Goal: Information Seeking & Learning: Learn about a topic

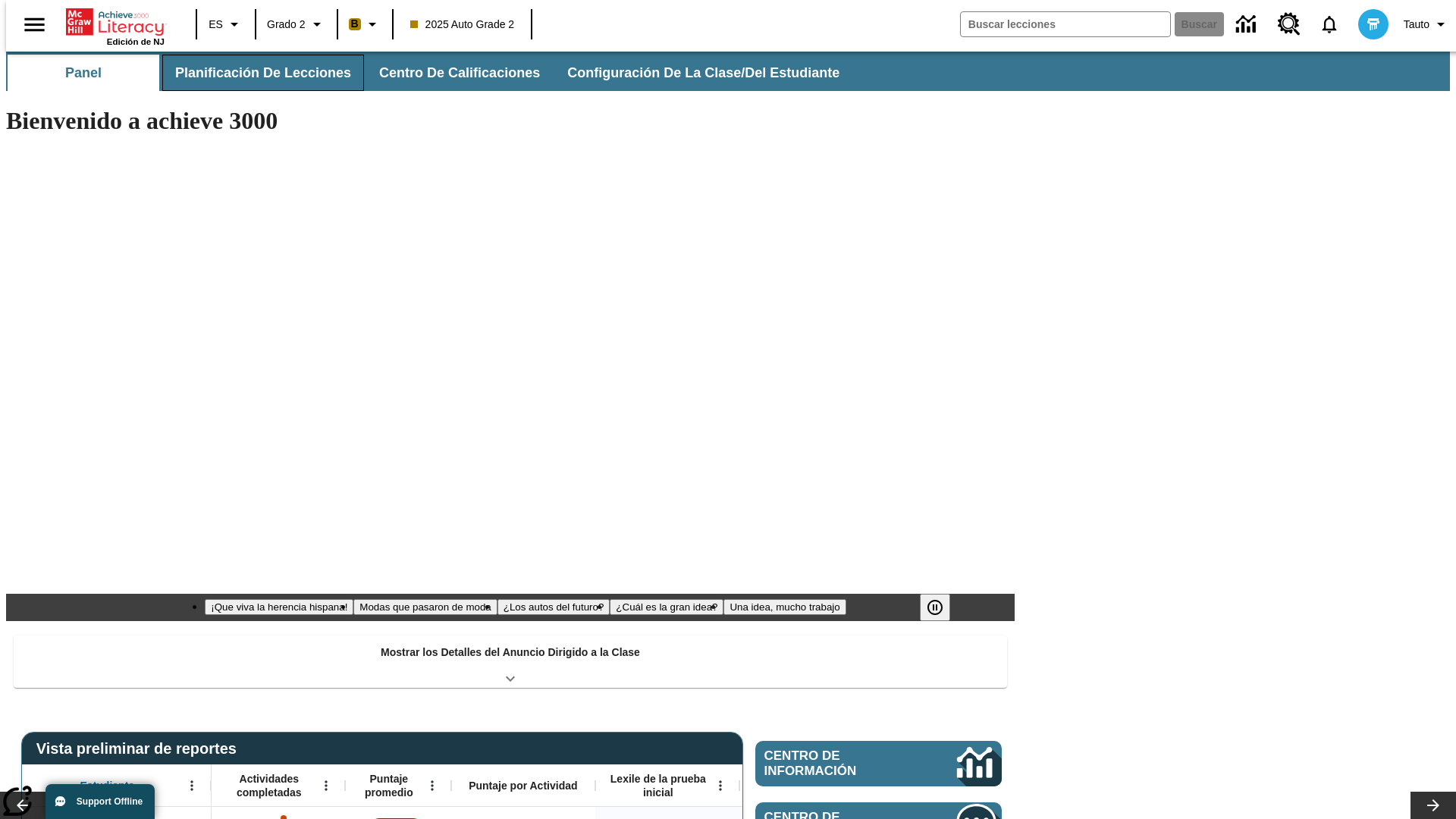
click at [254, 73] on span "Planificación de lecciones" at bounding box center [263, 73] width 176 height 17
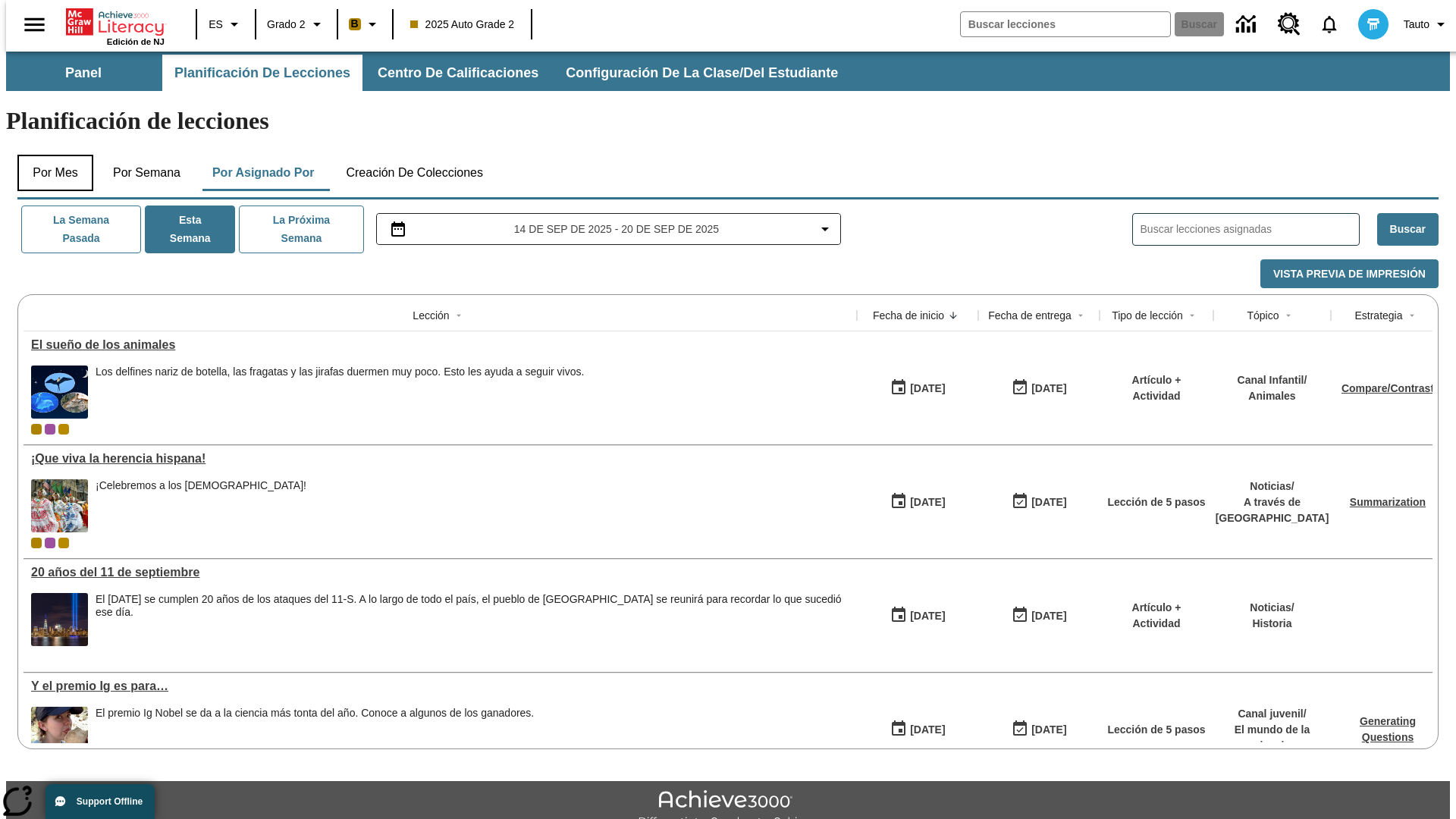
click at [49, 155] on button "Por mes" at bounding box center [55, 173] width 76 height 36
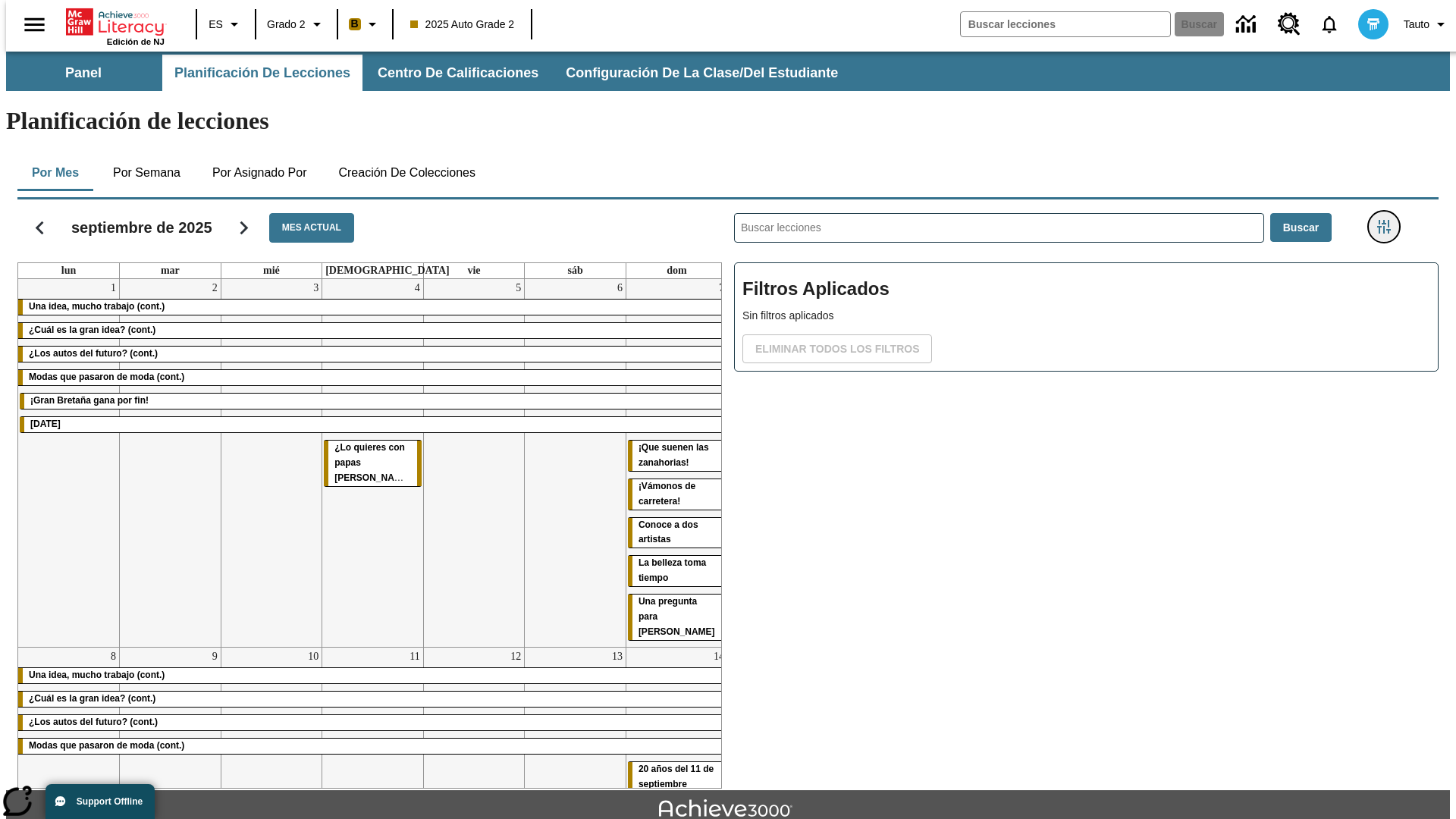
click at [1388, 220] on icon "Menú lateral de filtros" at bounding box center [1383, 226] width 14 height 14
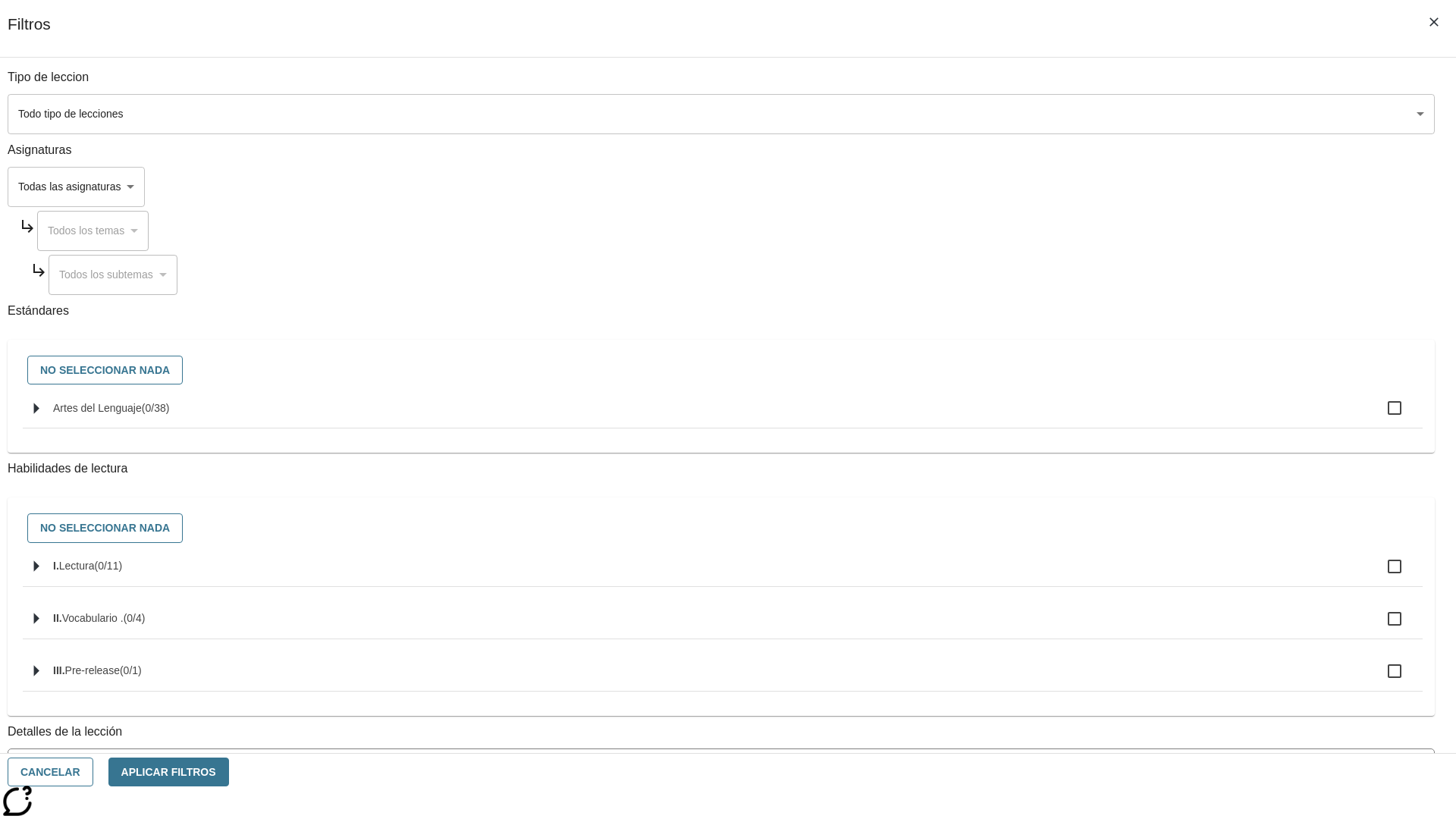
click at [1092, 114] on body "[MEDICAL_DATA] al contenido principal Edición de NJ ES Grado 2 B 2025 Auto Grad…" at bounding box center [728, 470] width 1443 height 836
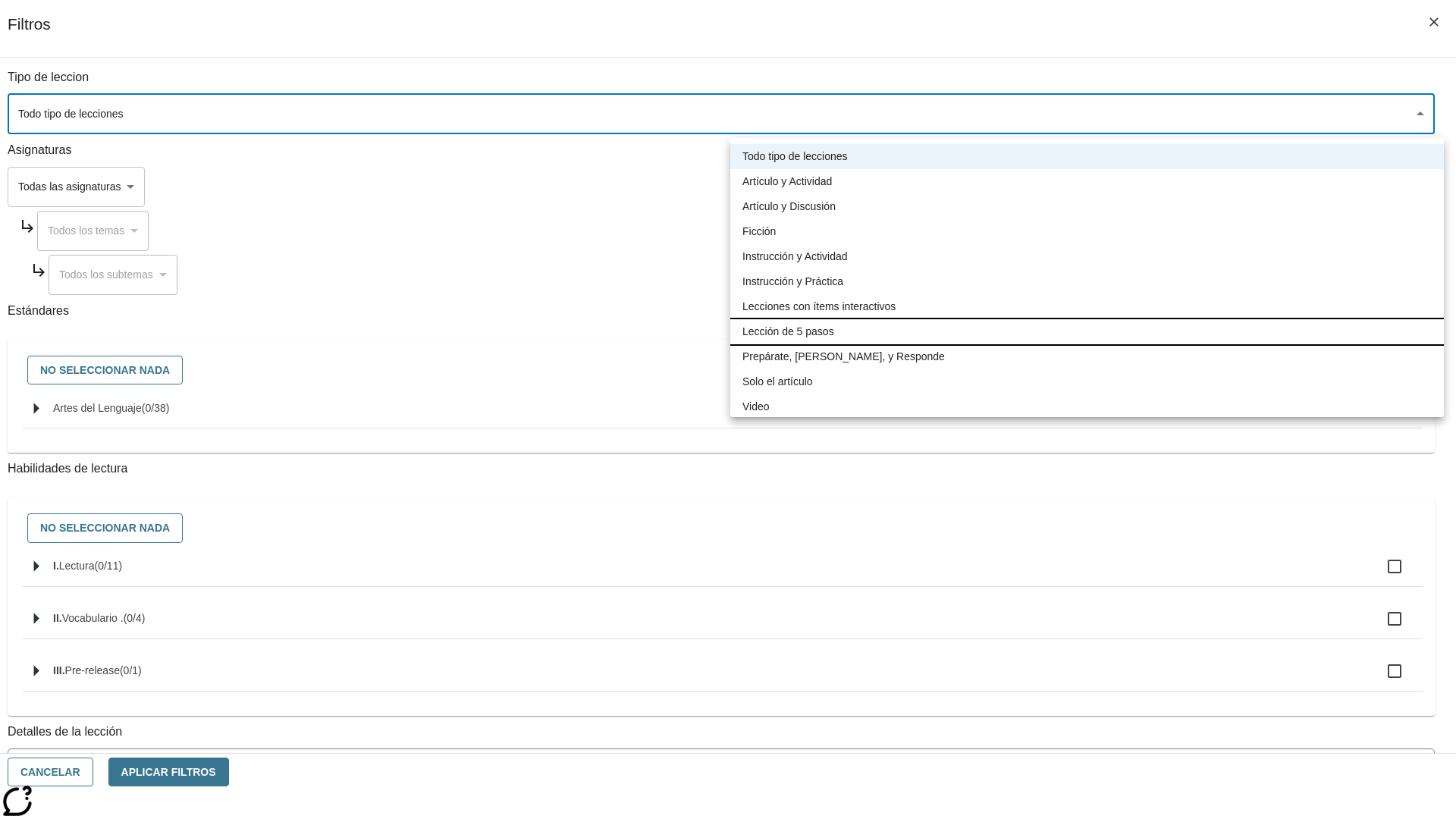
click at [1087, 331] on li "Lección de 5 pasos" at bounding box center [1087, 331] width 713 height 25
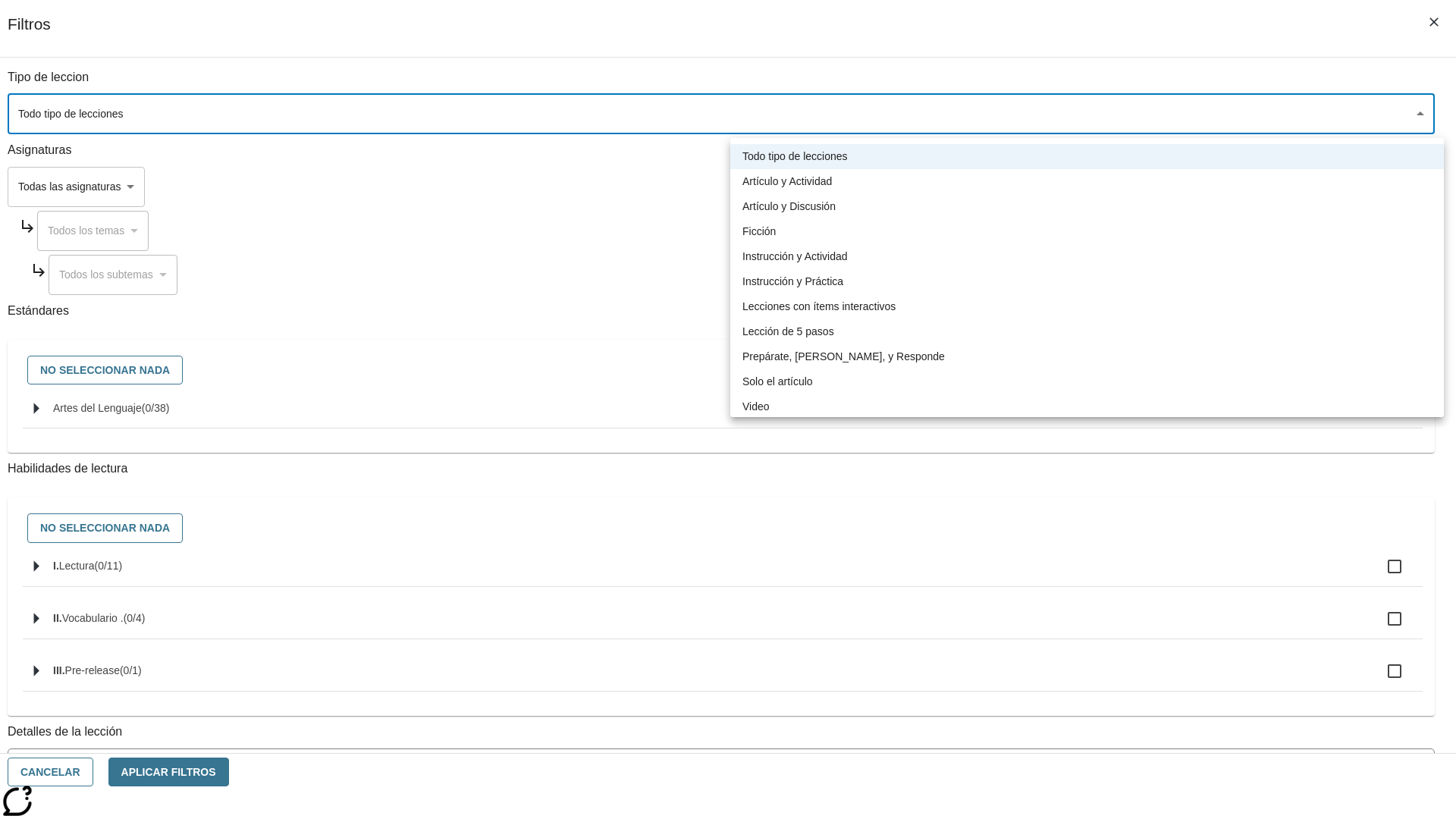
type input "1"
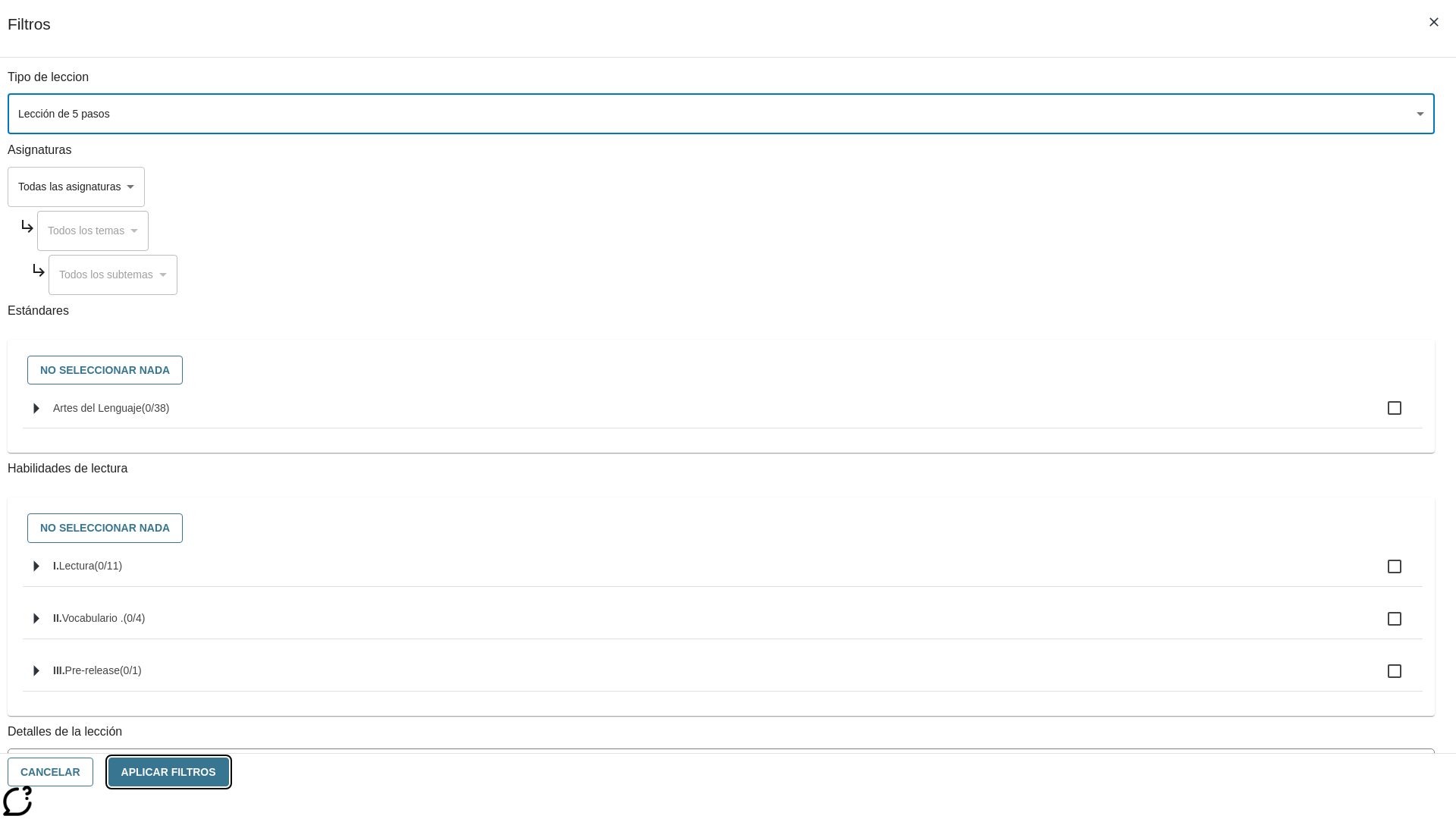
click at [229, 772] on button "Aplicar Filtros" at bounding box center [169, 772] width 120 height 29
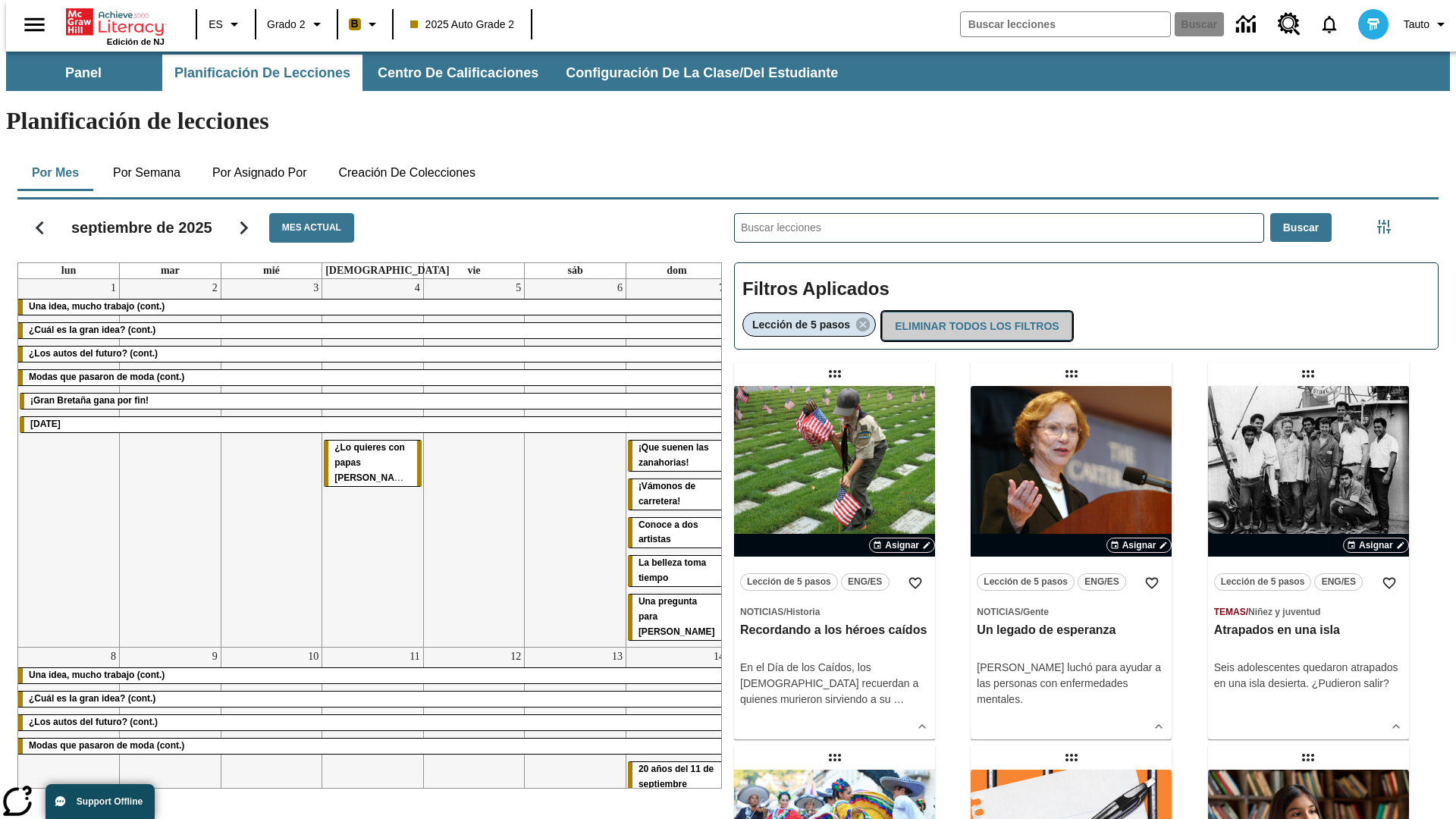
click at [973, 312] on button "Eliminar todos los filtros" at bounding box center [976, 327] width 190 height 29
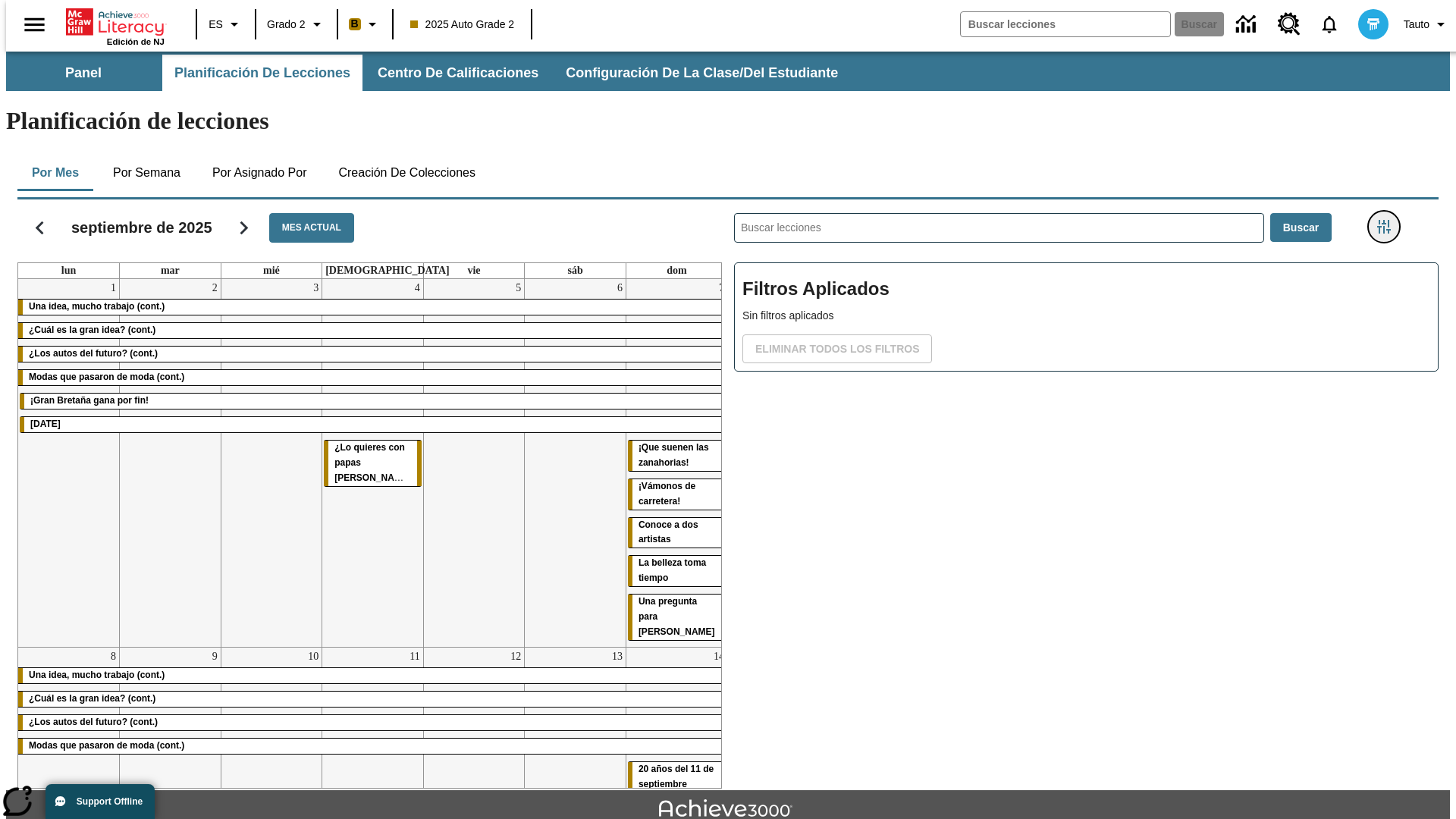
click at [1388, 220] on icon "Menú lateral de filtros" at bounding box center [1383, 226] width 14 height 14
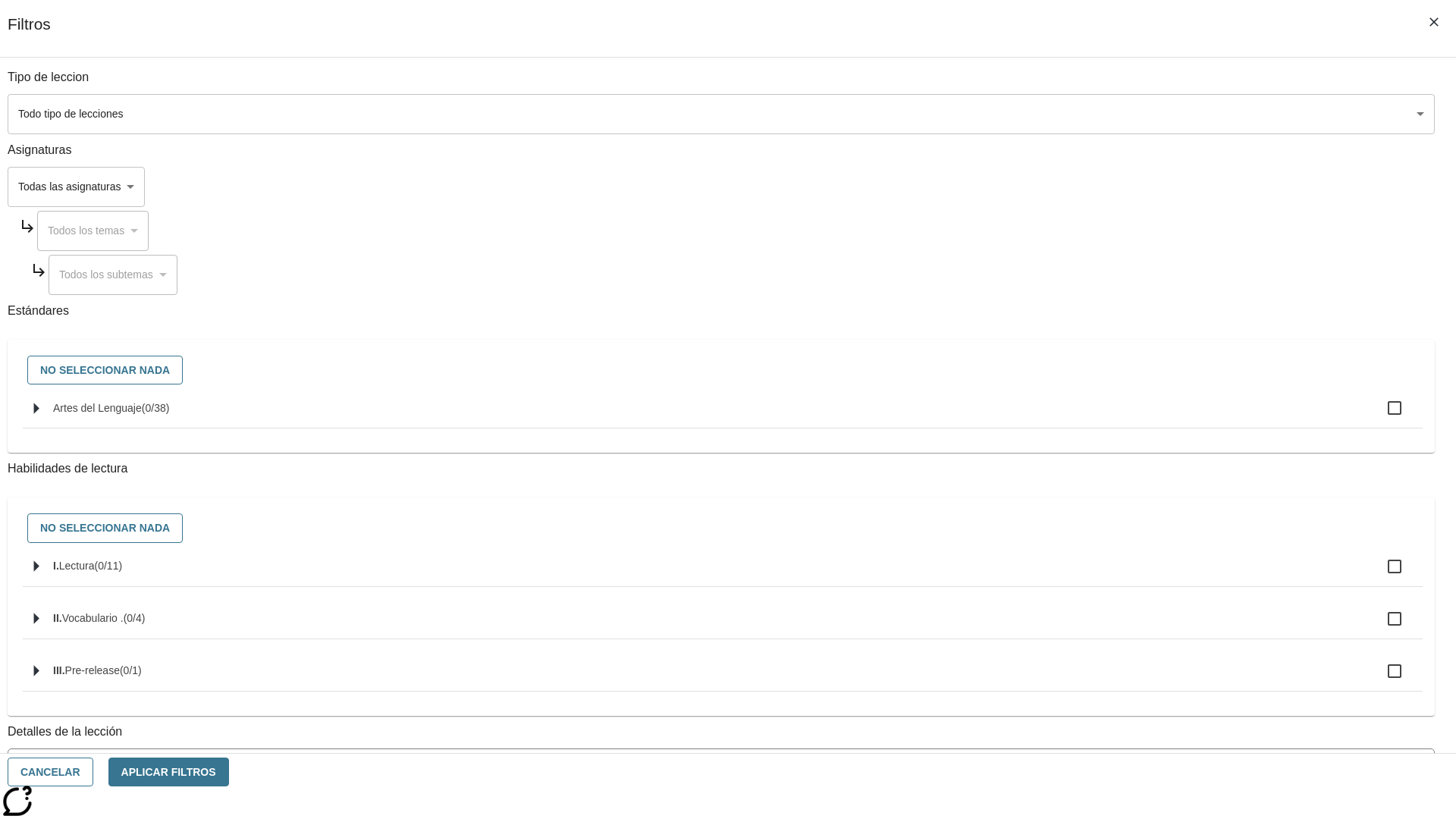
click at [1092, 186] on body "[MEDICAL_DATA] al contenido principal Edición de NJ ES Grado 2 B 2025 Auto Grad…" at bounding box center [728, 470] width 1443 height 836
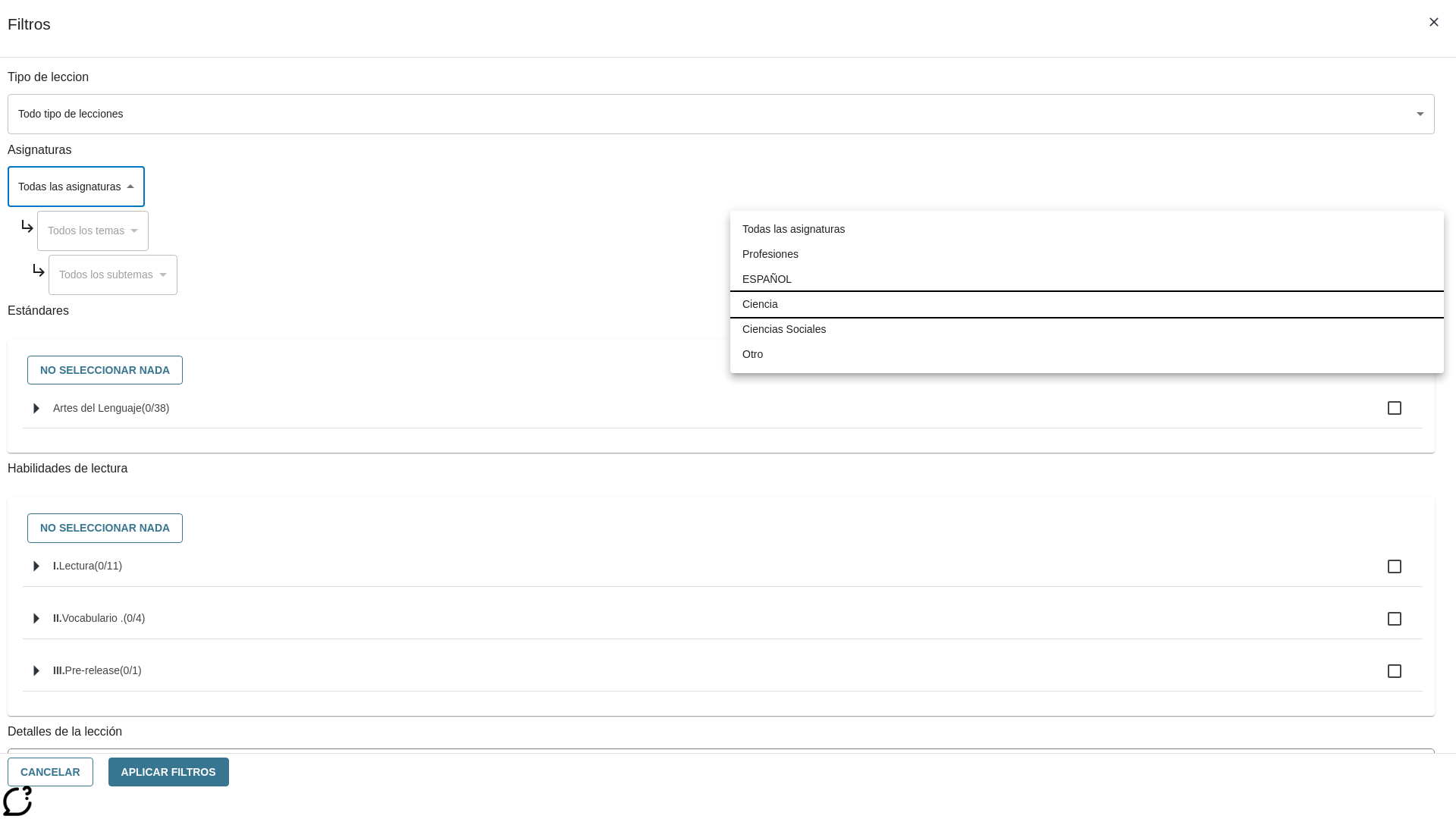
click at [1087, 304] on li "Ciencia" at bounding box center [1087, 304] width 713 height 25
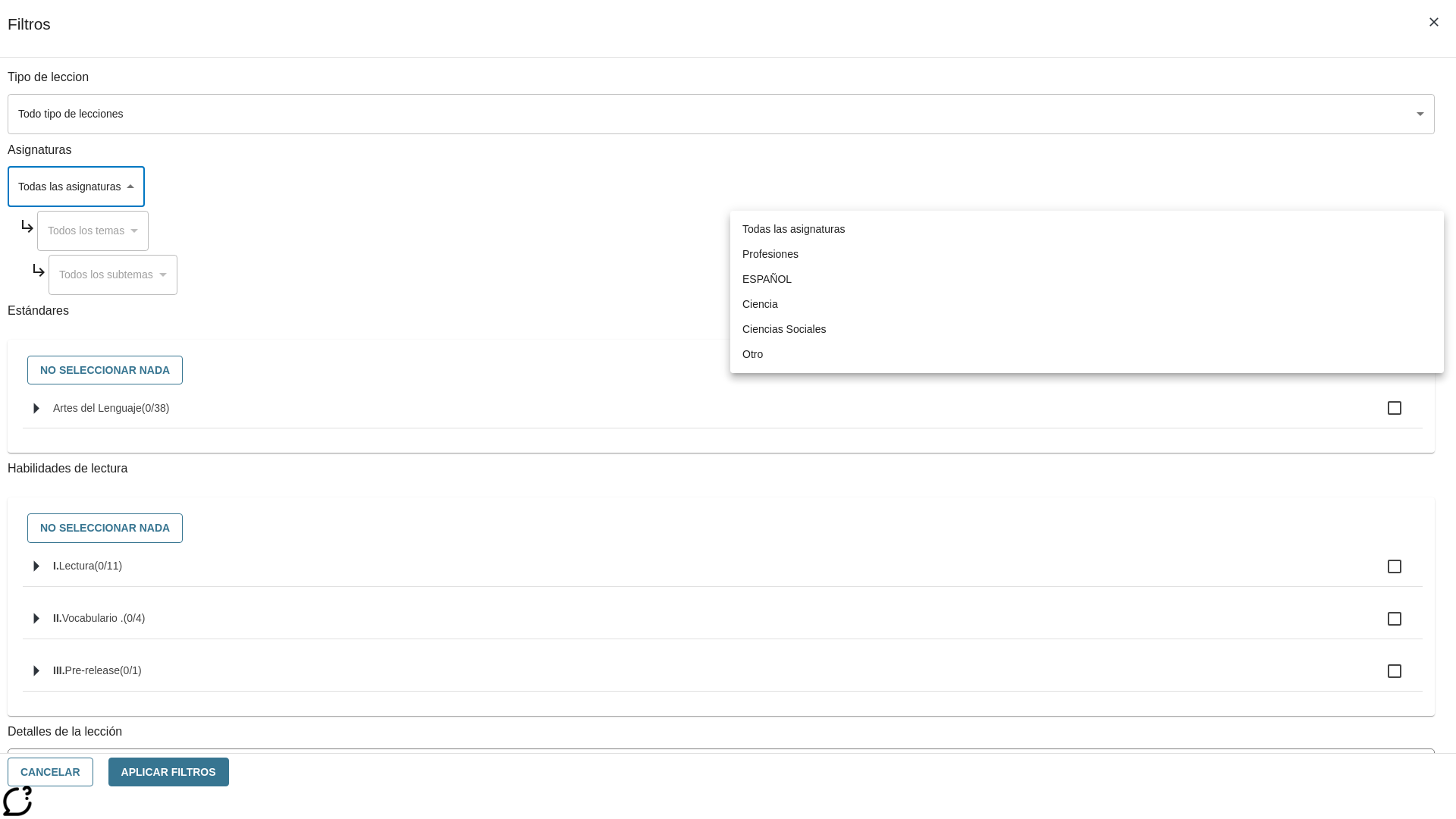
type input "2"
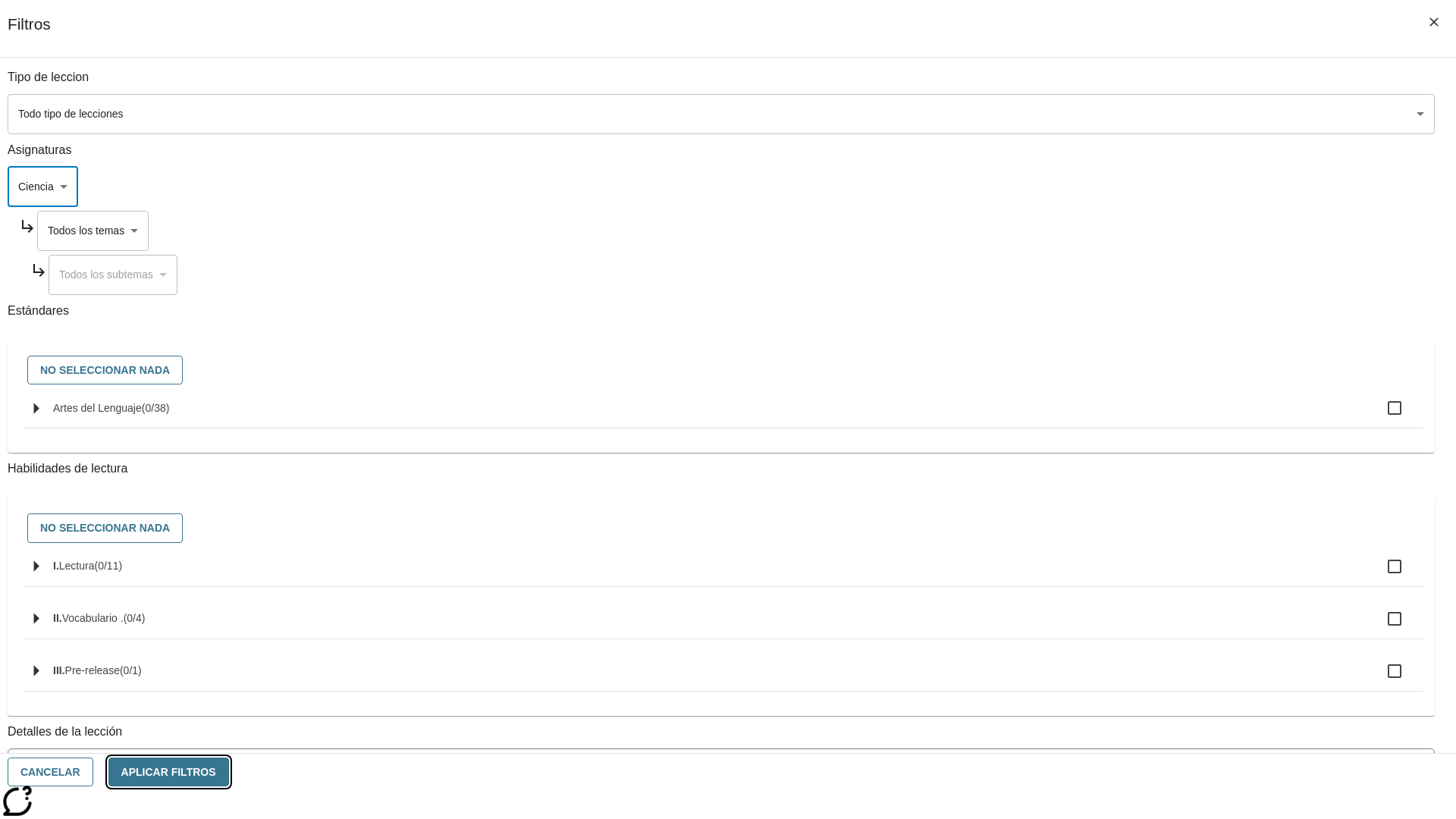
click at [229, 772] on button "Aplicar Filtros" at bounding box center [169, 772] width 120 height 29
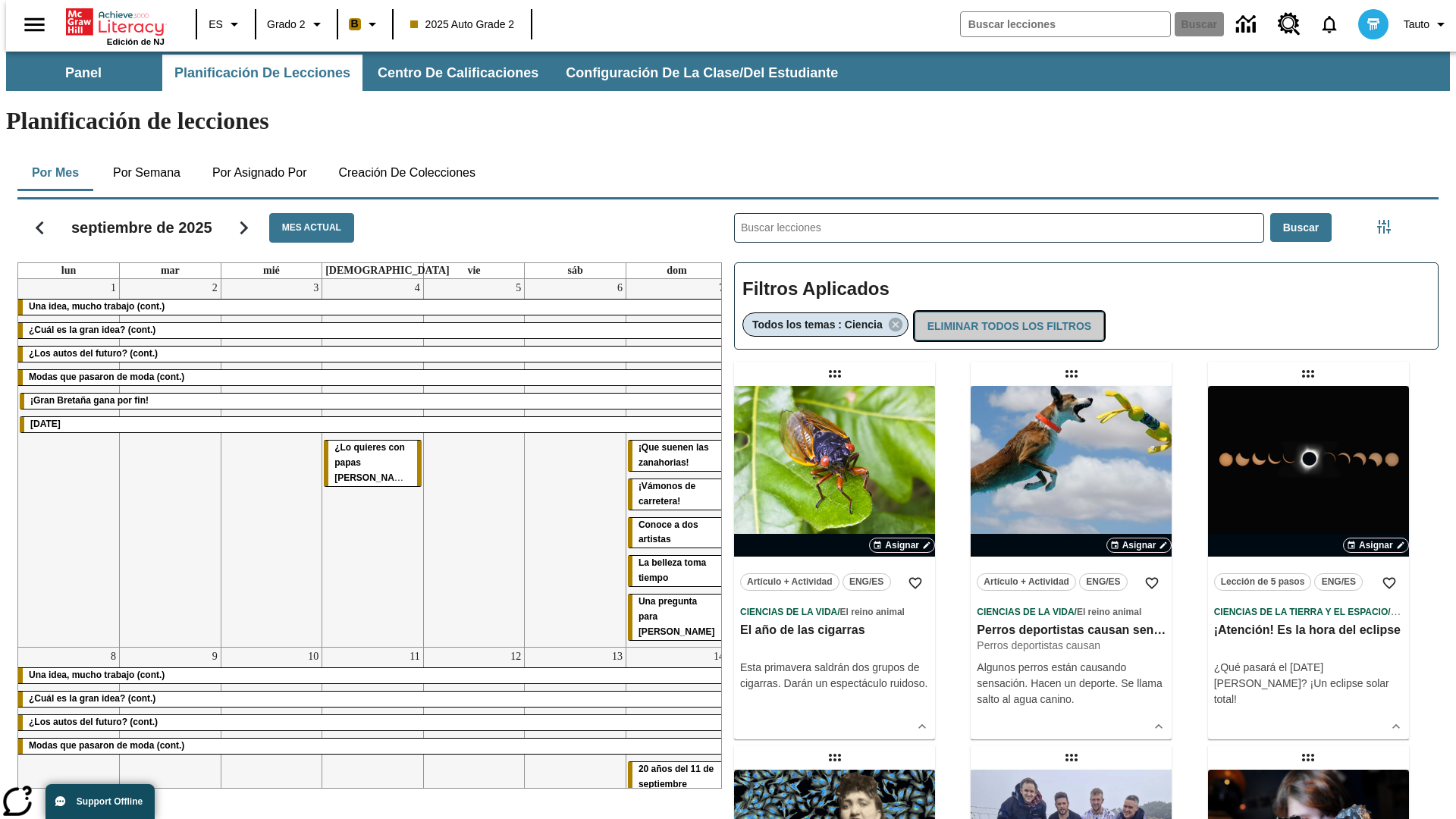
click at [1007, 312] on button "Eliminar todos los filtros" at bounding box center [1009, 327] width 190 height 29
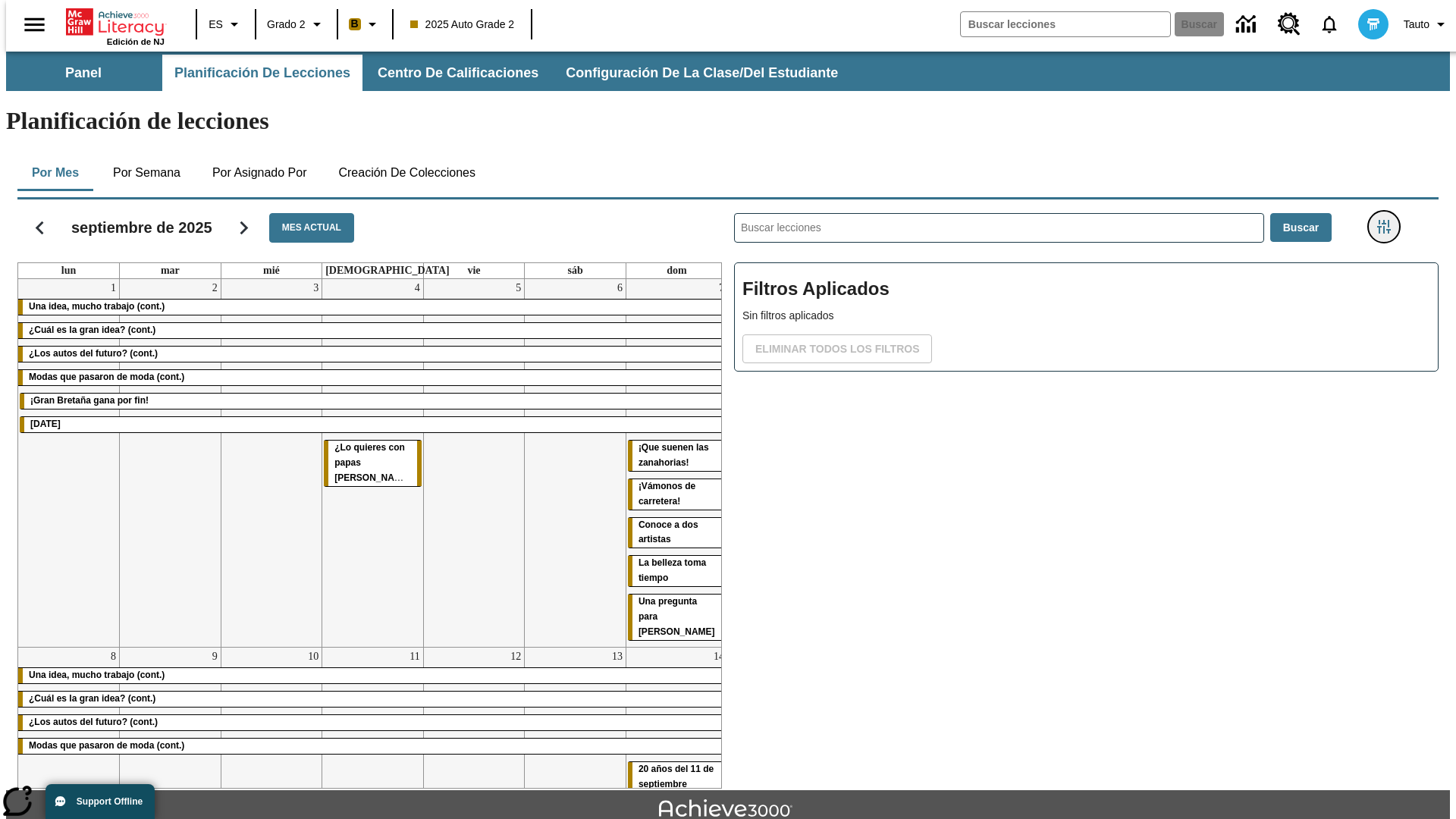
click at [1388, 220] on icon "Menú lateral de filtros" at bounding box center [1383, 226] width 14 height 14
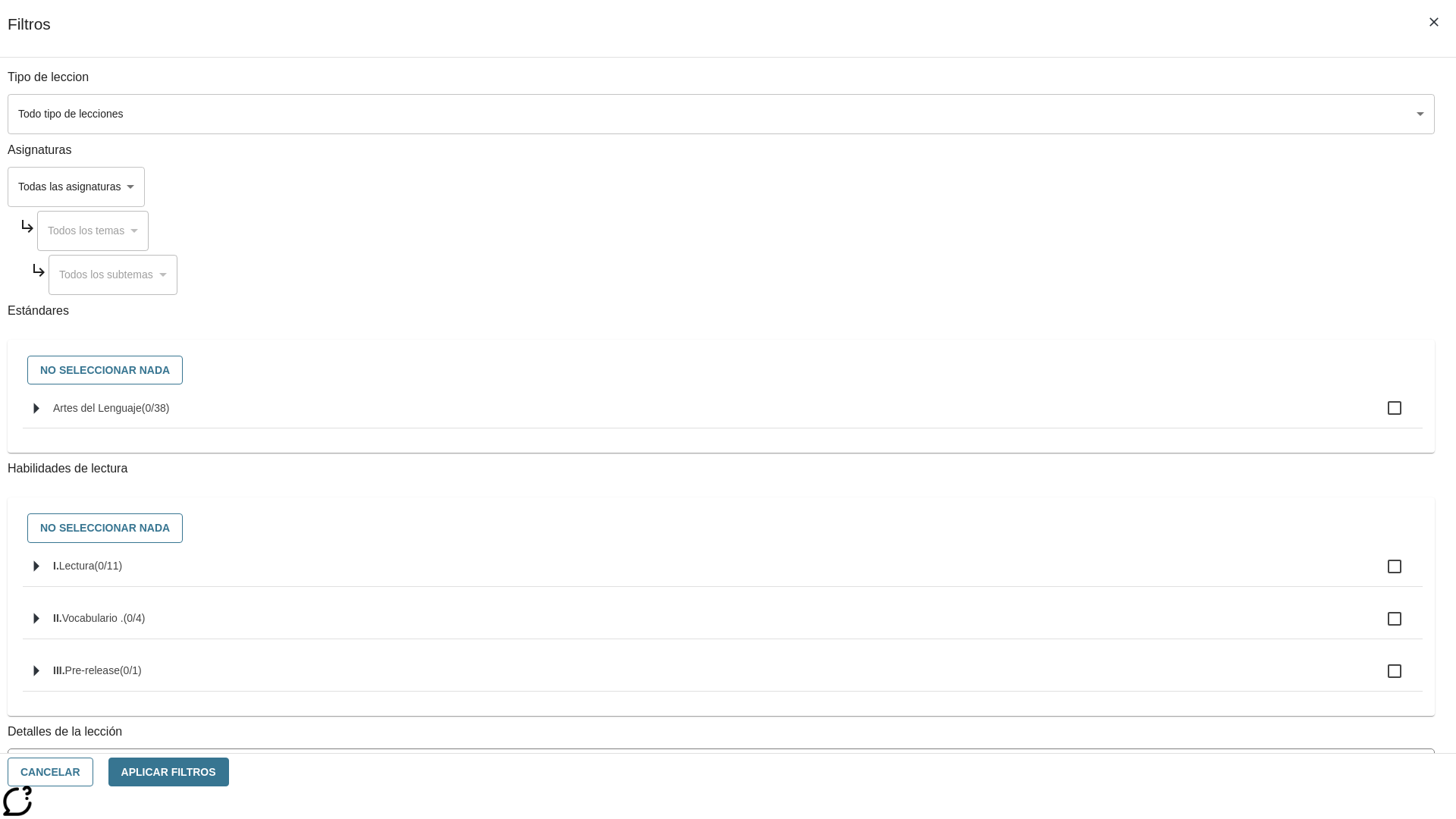
click at [141, 414] on span "Artes del Lenguaje" at bounding box center [97, 407] width 88 height 12
click at [1378, 416] on input "Artes del Lenguaje ( 0 / 38 )" at bounding box center [1394, 408] width 32 height 32
checkbox input "true"
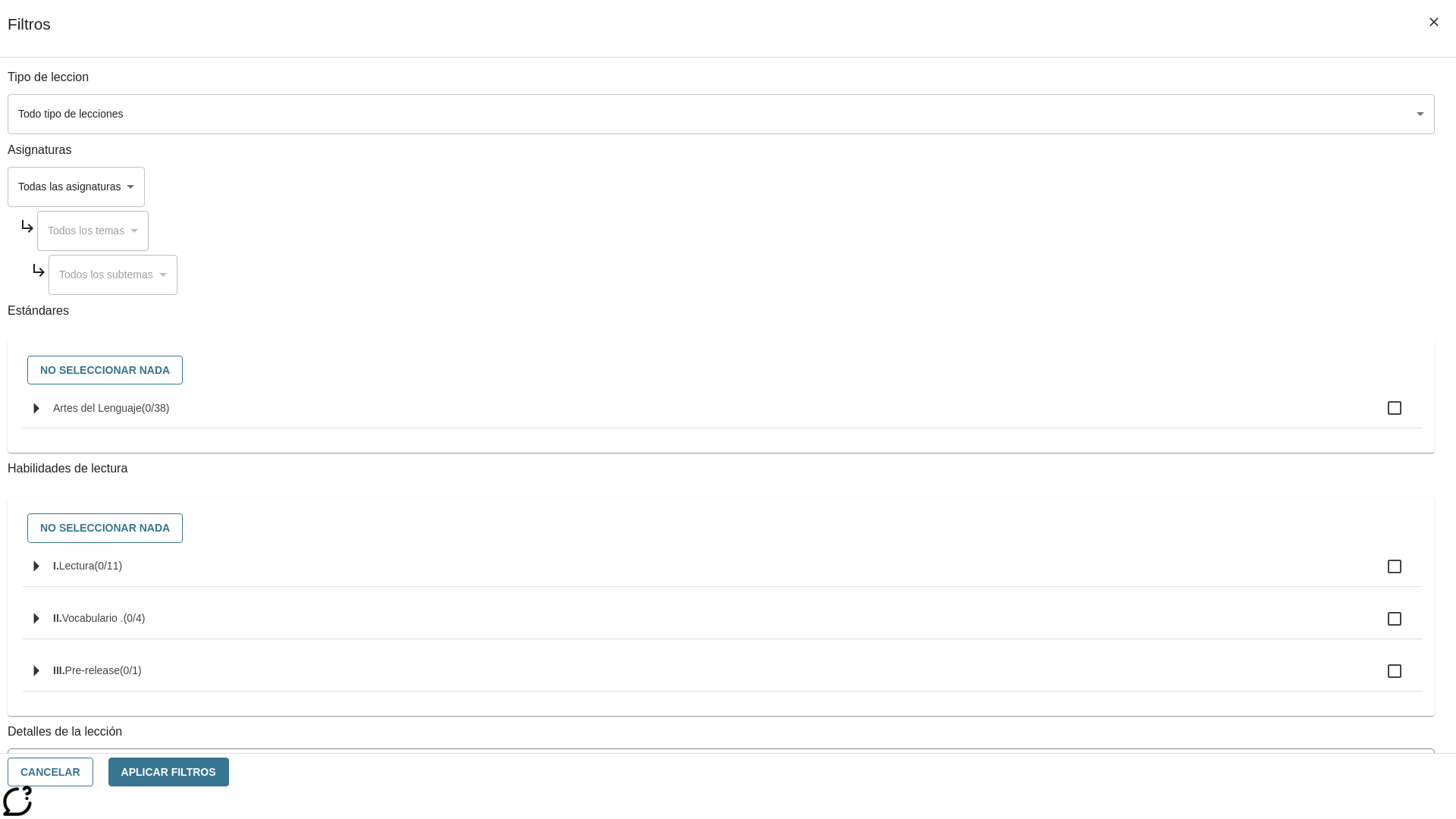
checkbox input "true"
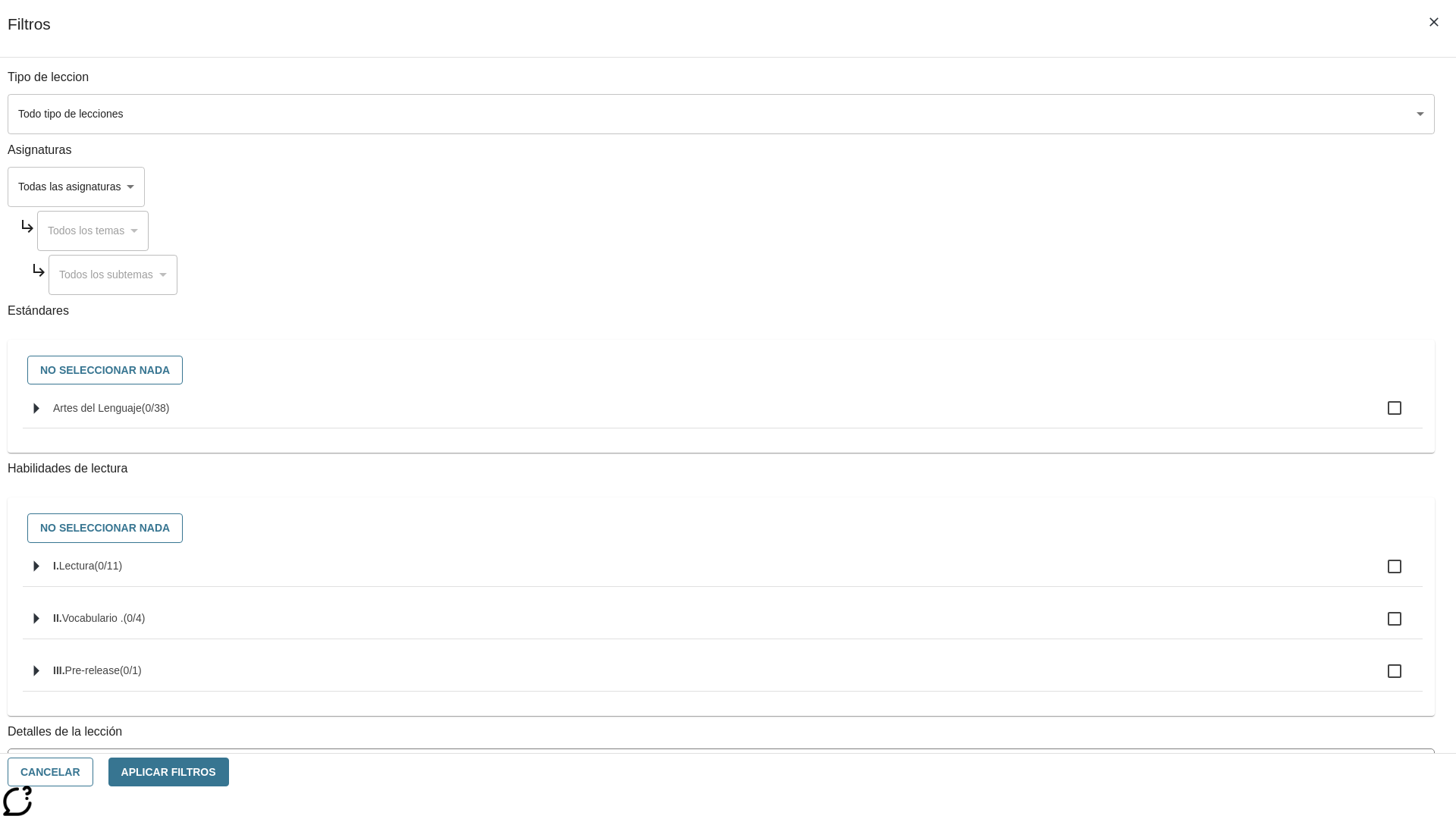
checkbox input "true"
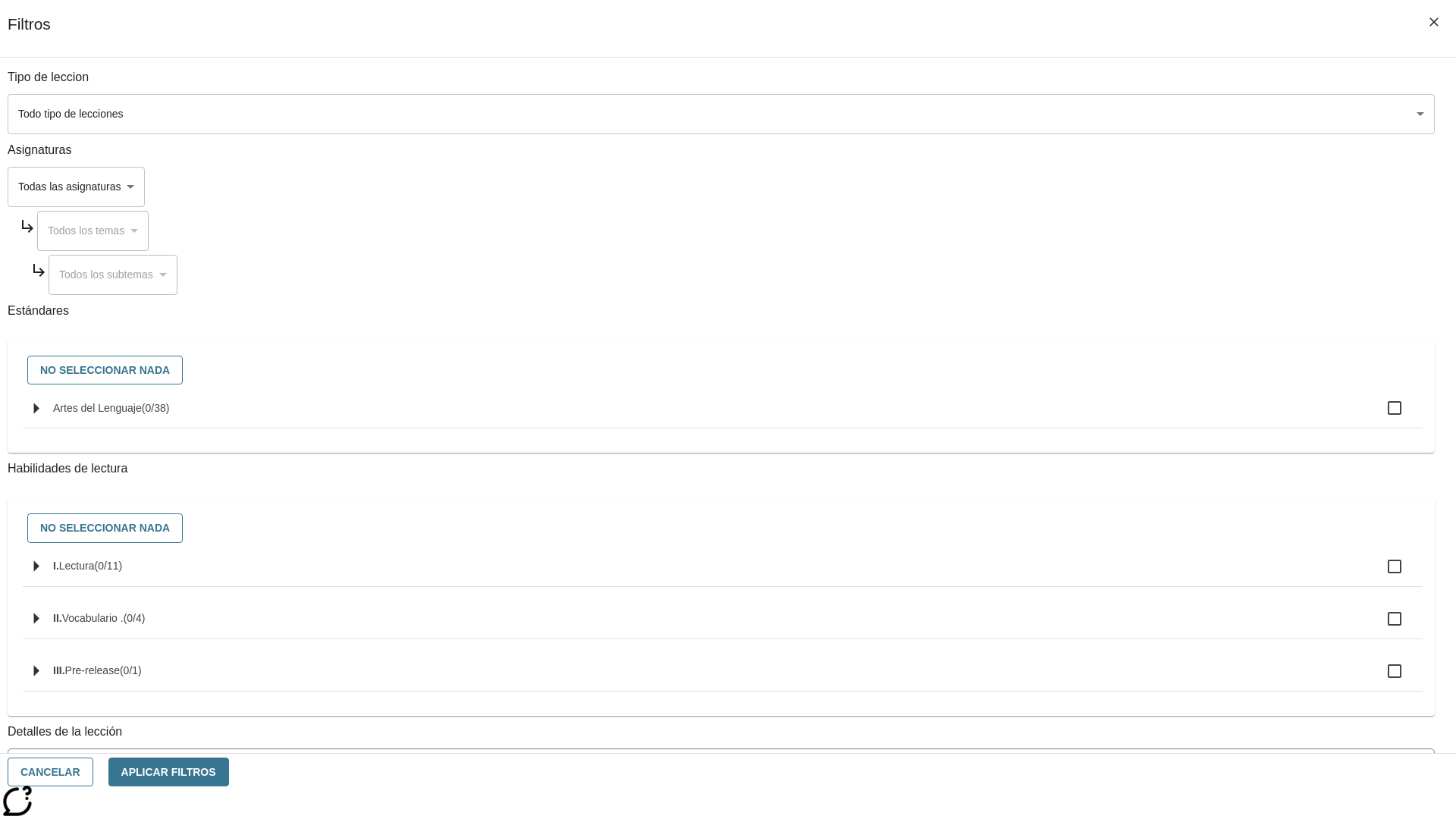
checkbox input "true"
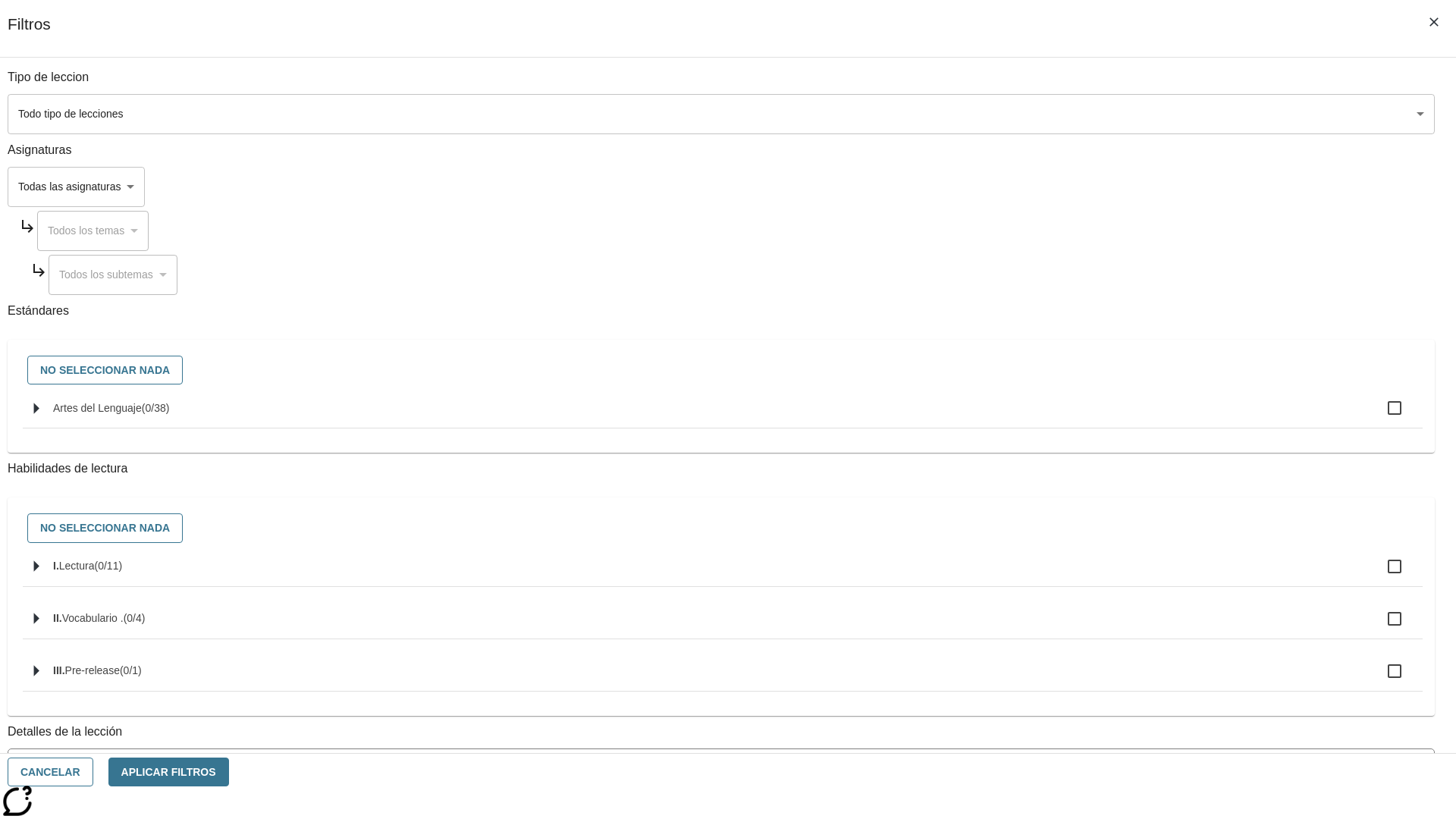
checkbox input "true"
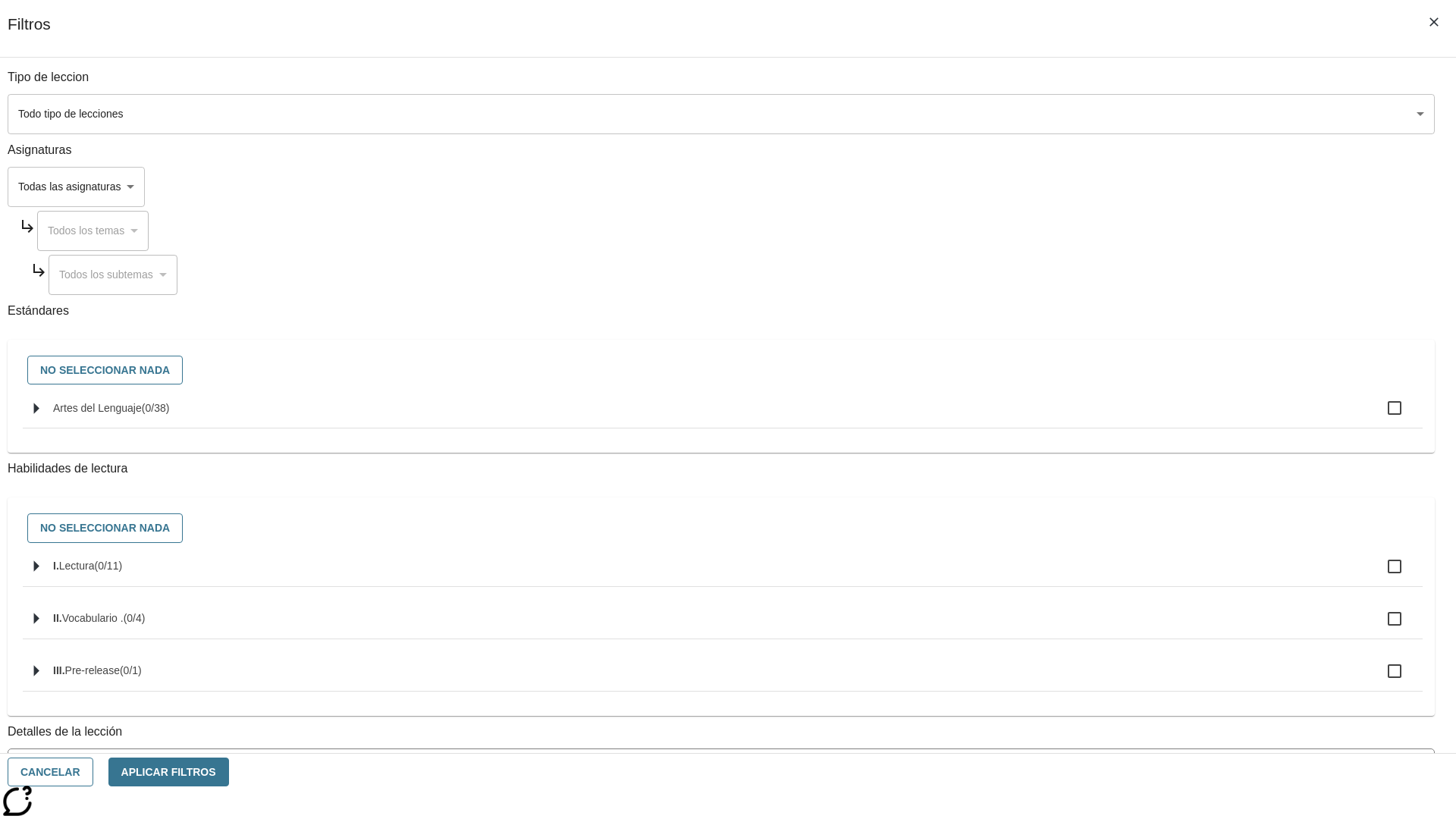
checkbox input "true"
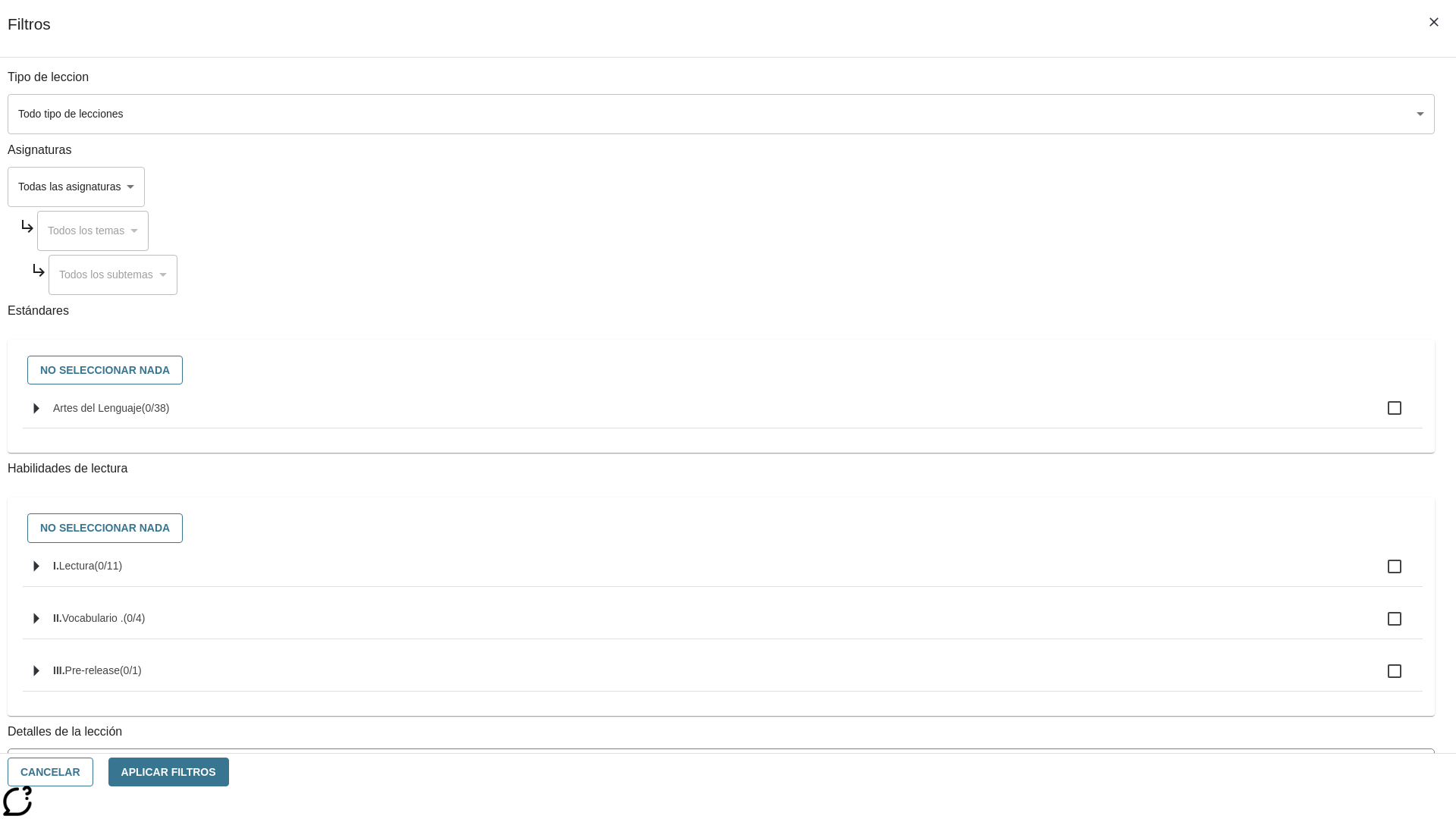
checkbox input "true"
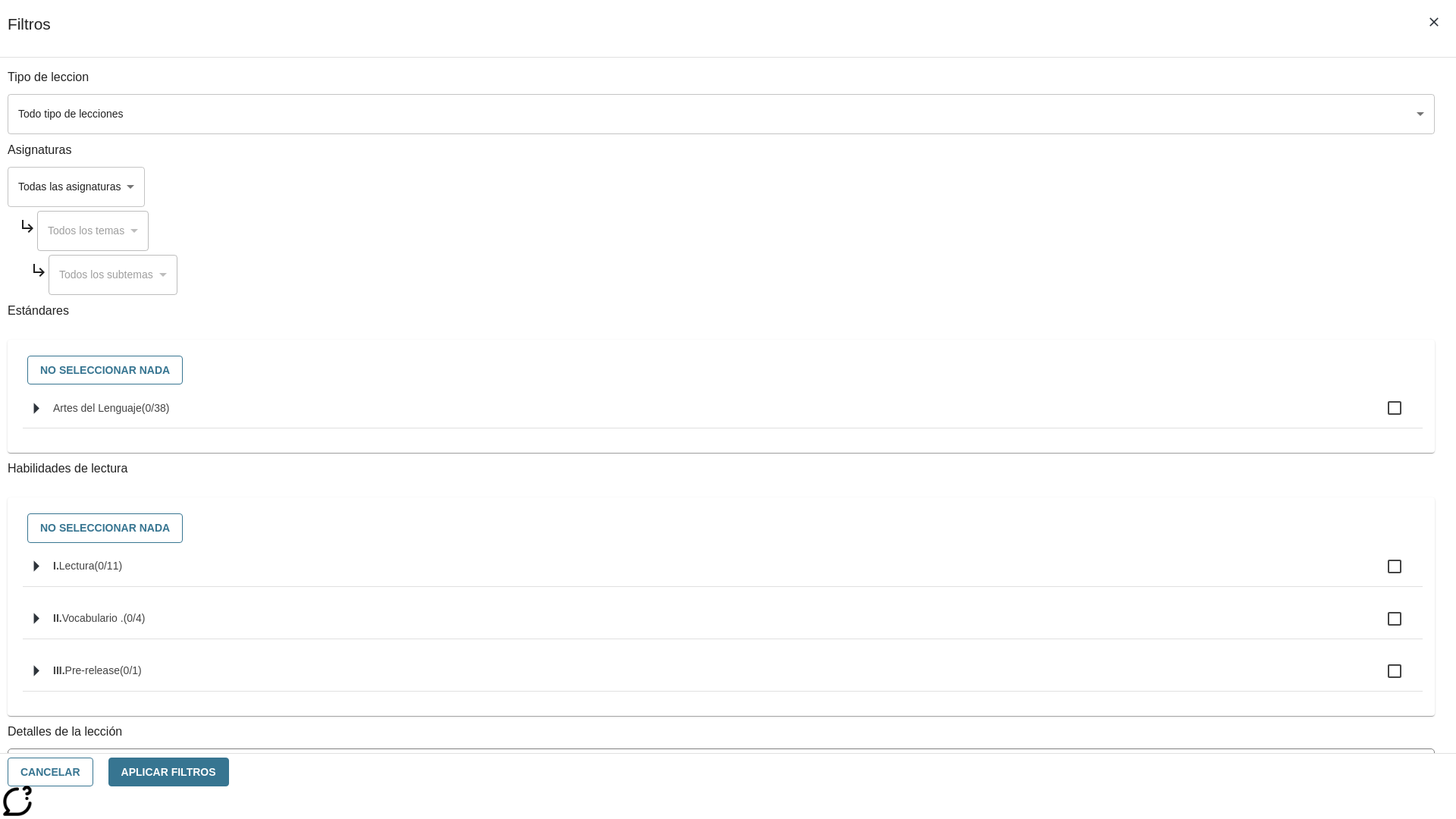
checkbox input "true"
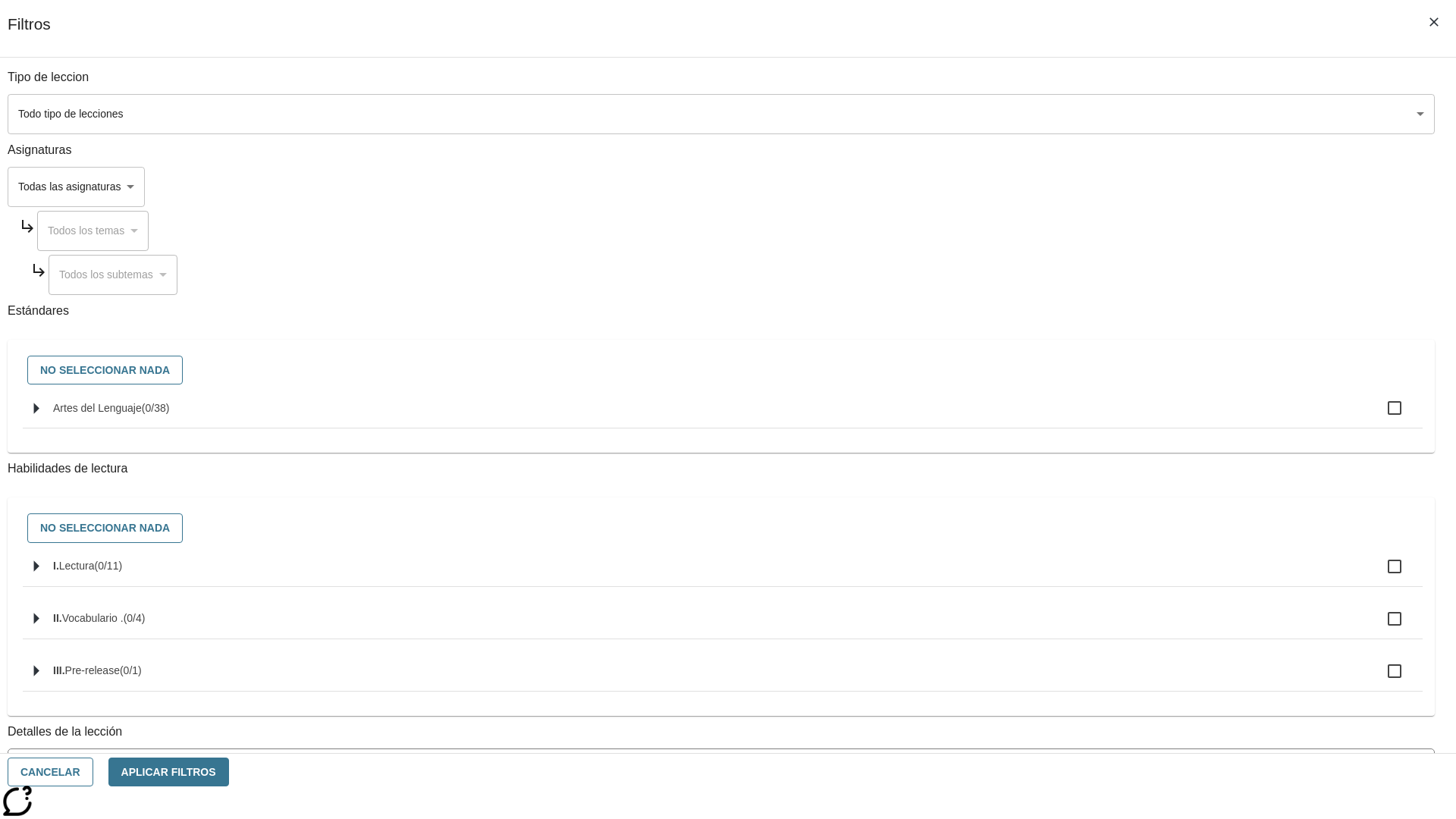
checkbox input "true"
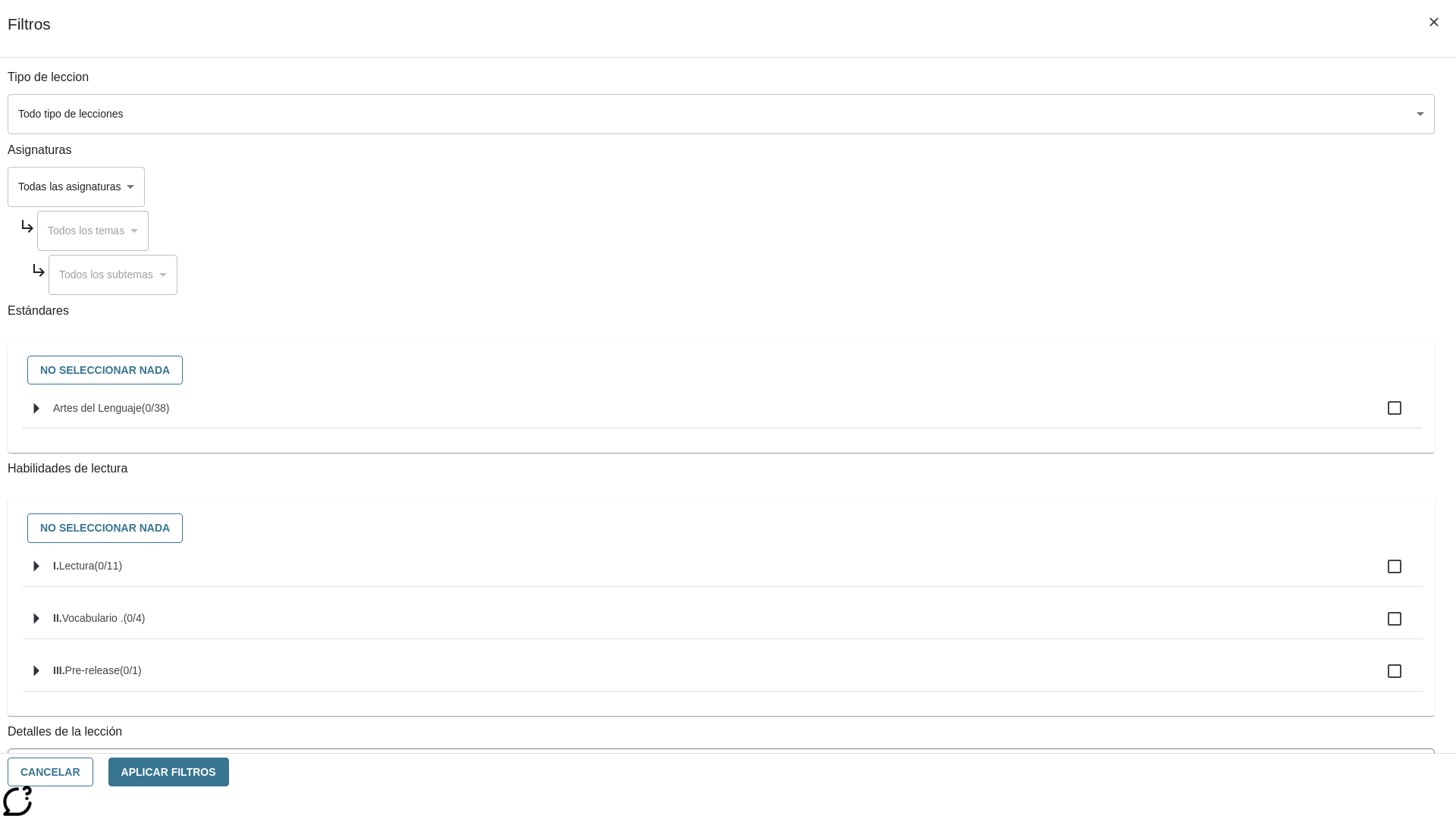
checkbox input "true"
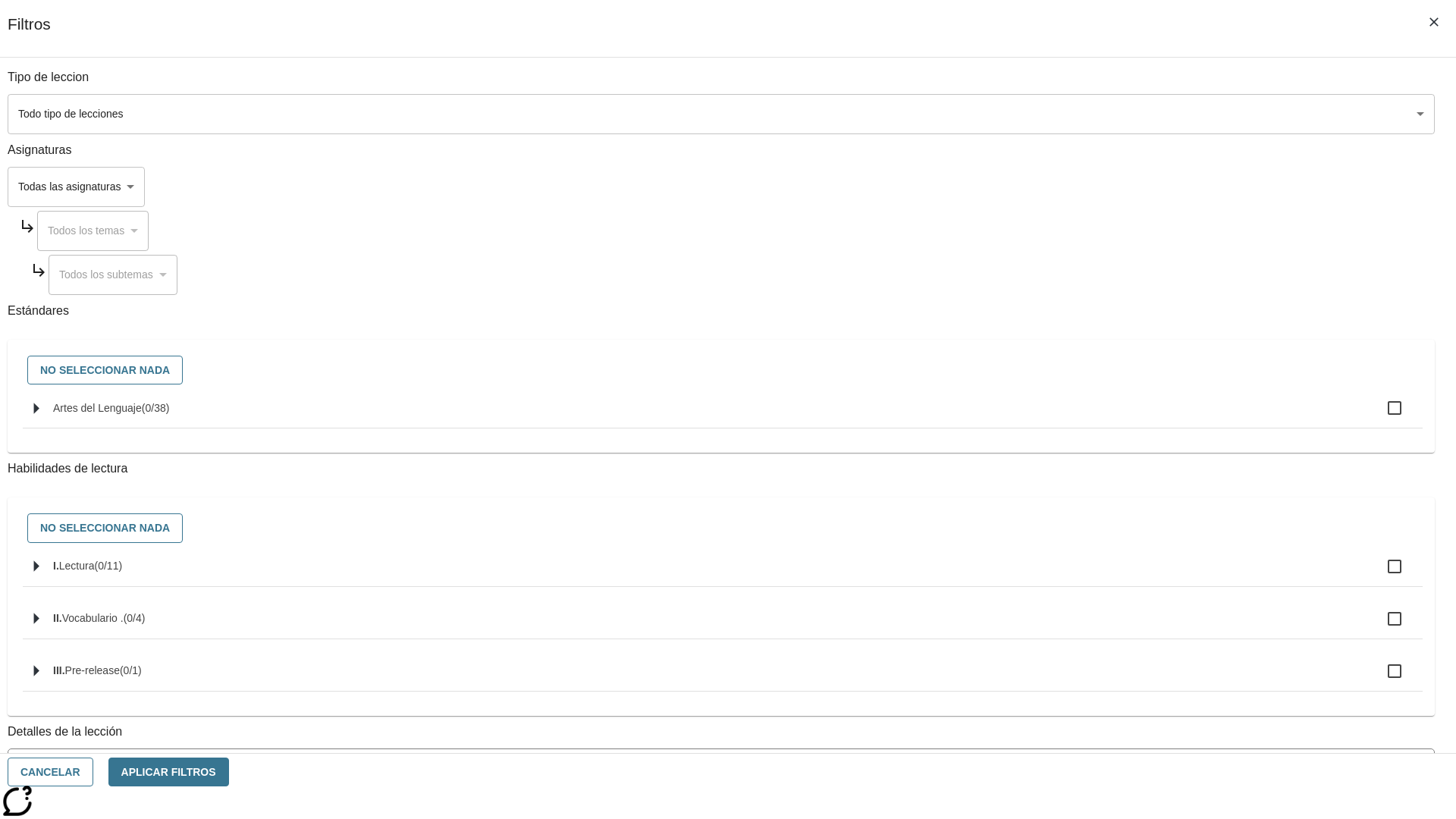
checkbox input "true"
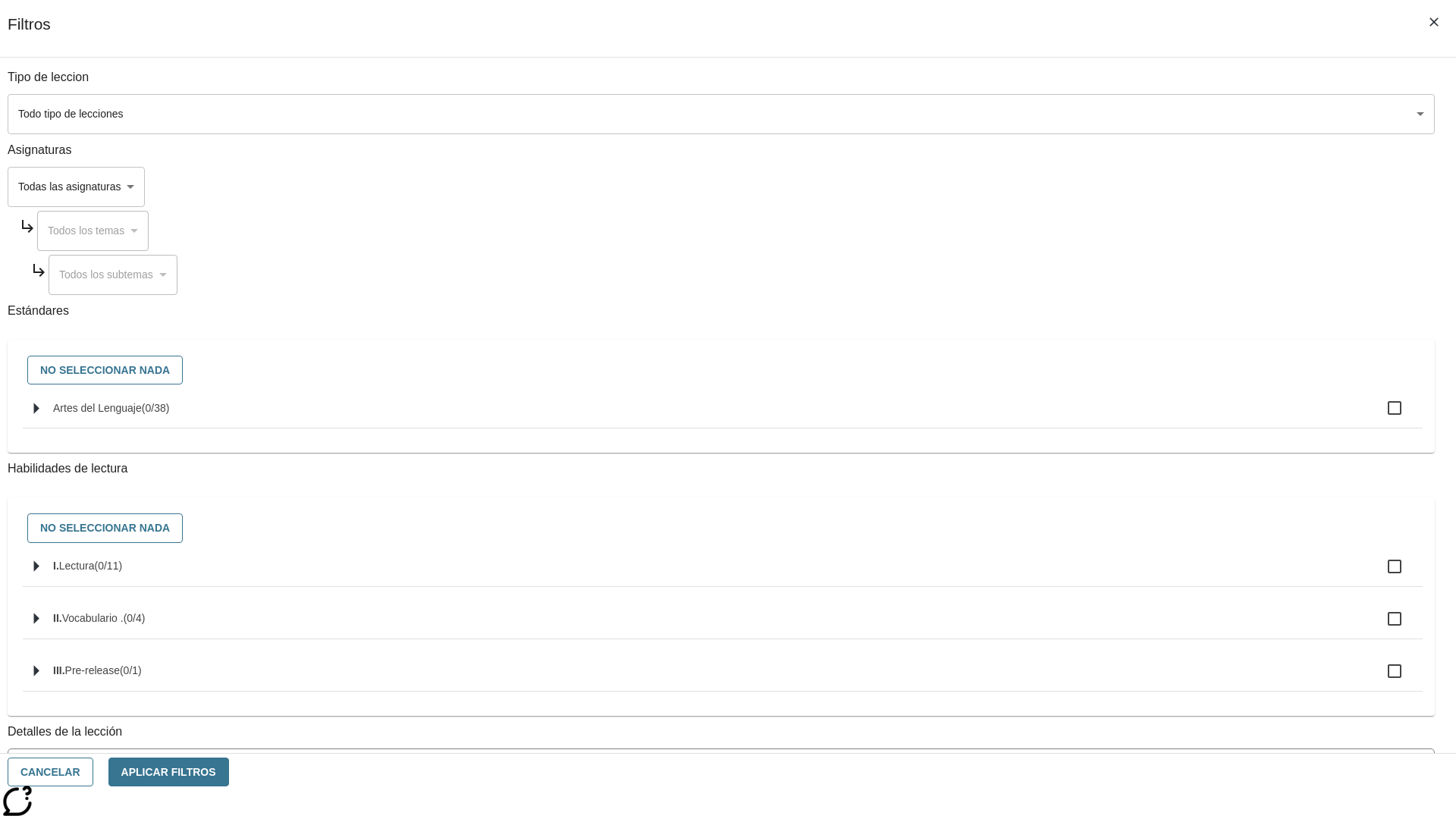
checkbox input "true"
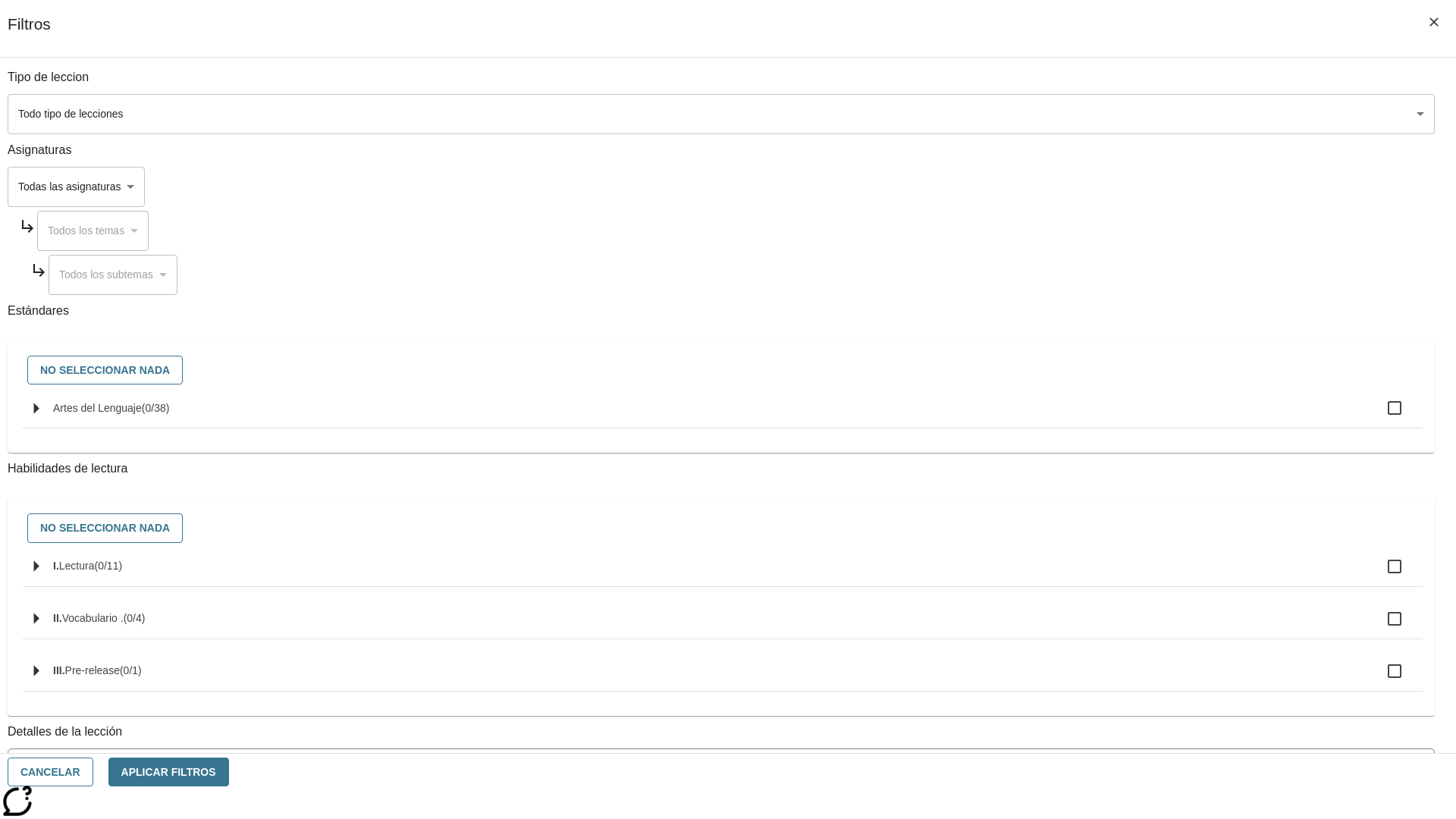
checkbox input "true"
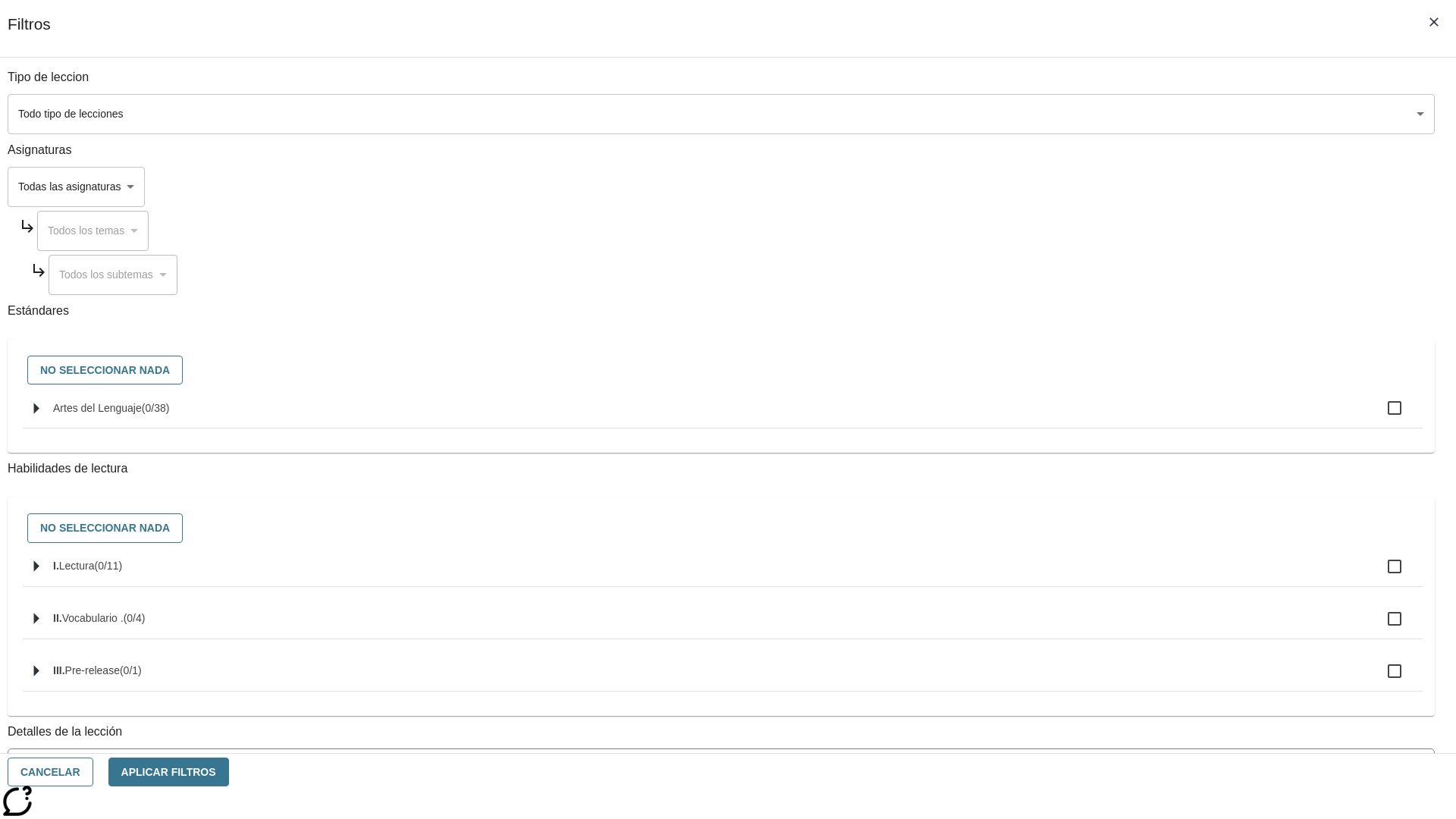
checkbox input "true"
click at [229, 772] on button "Aplicar Filtros" at bounding box center [169, 772] width 120 height 29
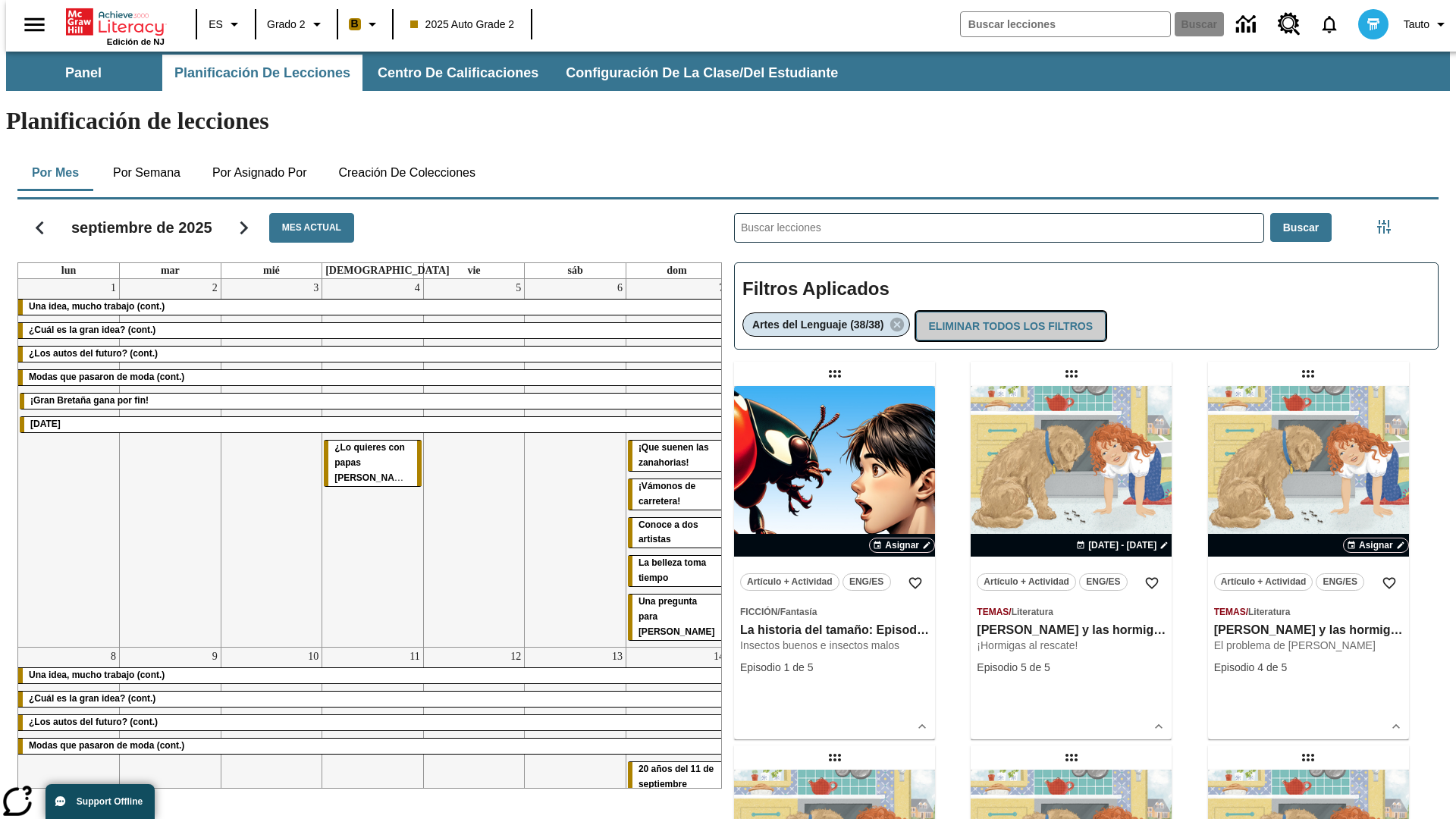
click at [1009, 312] on button "Eliminar todos los filtros" at bounding box center [1011, 327] width 190 height 29
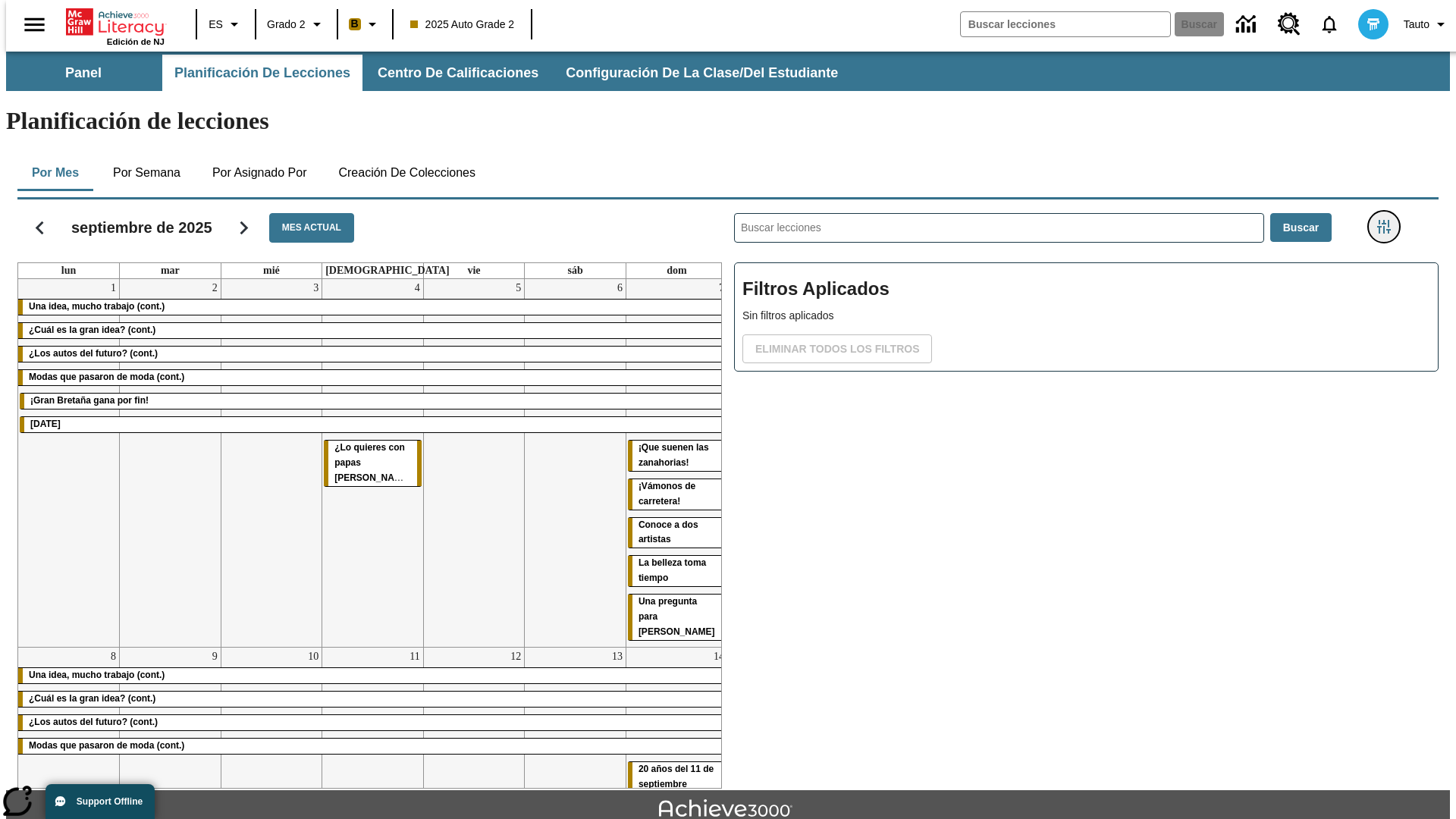
click at [1388, 220] on icon "Menú lateral de filtros" at bounding box center [1383, 226] width 14 height 14
